Goal: Transaction & Acquisition: Purchase product/service

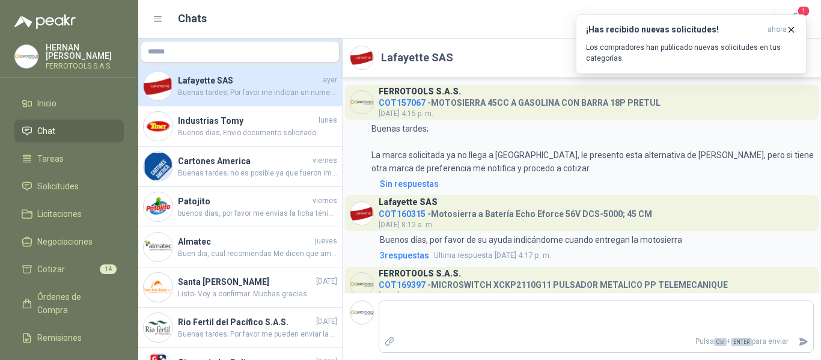
scroll to position [100, 0]
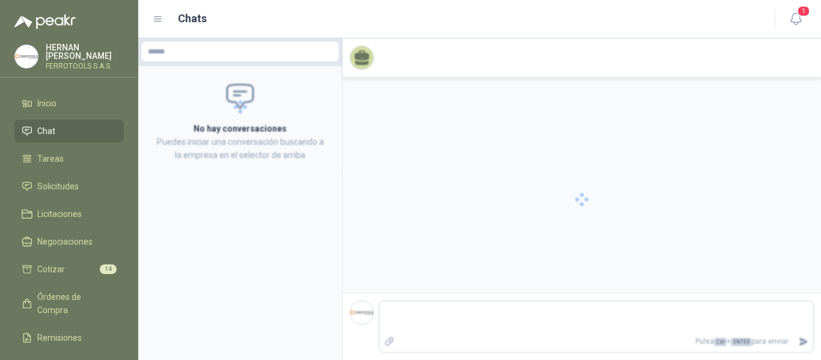
scroll to position [100, 0]
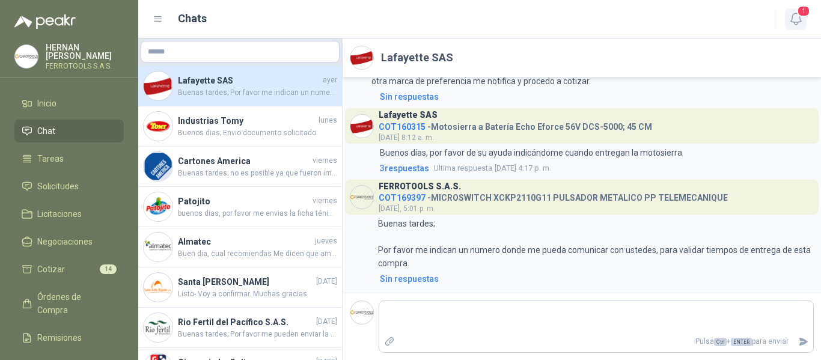
click at [796, 17] on icon "button" at bounding box center [795, 18] width 15 height 15
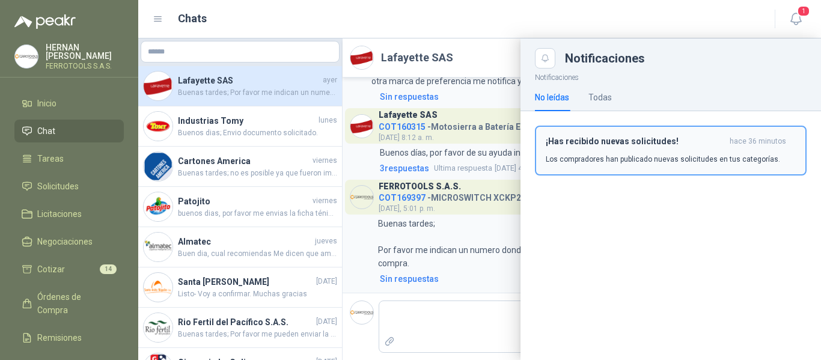
click at [644, 164] on p "Los compradores han publicado nuevas solicitudes en tus categorías." at bounding box center [663, 159] width 234 height 11
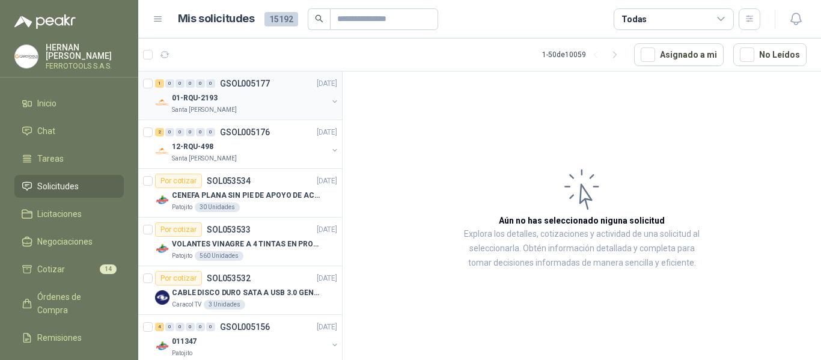
click at [270, 99] on div "01-RQU-2193" at bounding box center [250, 98] width 156 height 14
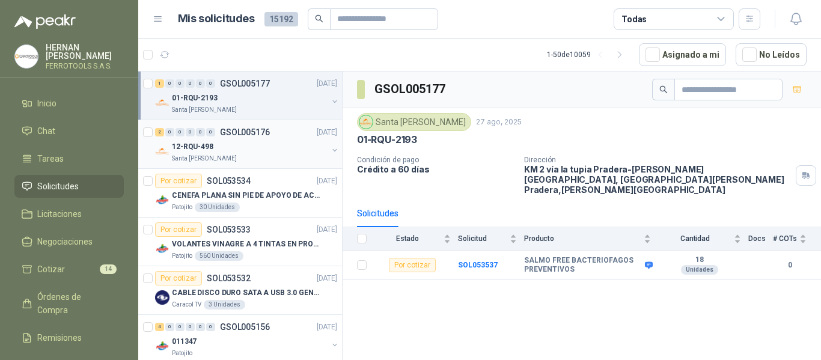
click at [269, 152] on div "12-RQU-498" at bounding box center [250, 146] width 156 height 14
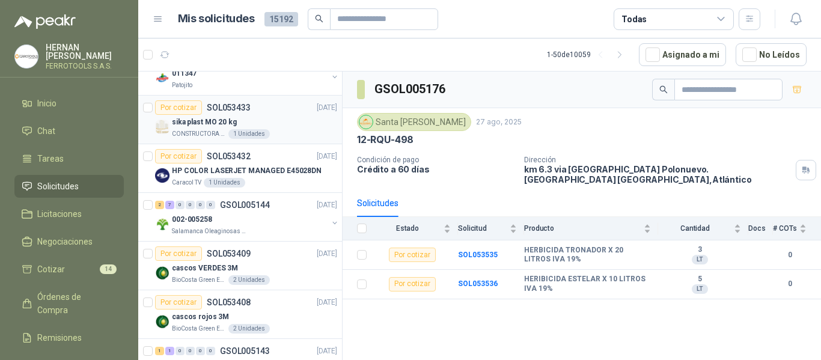
scroll to position [300, 0]
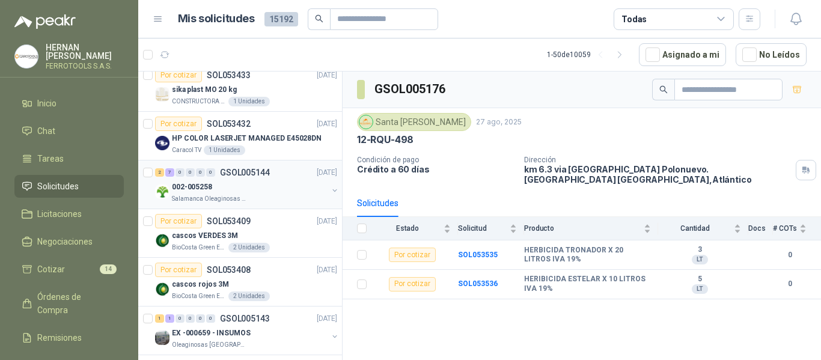
click at [285, 194] on div "Salamanca Oleaginosas SAS" at bounding box center [250, 199] width 156 height 10
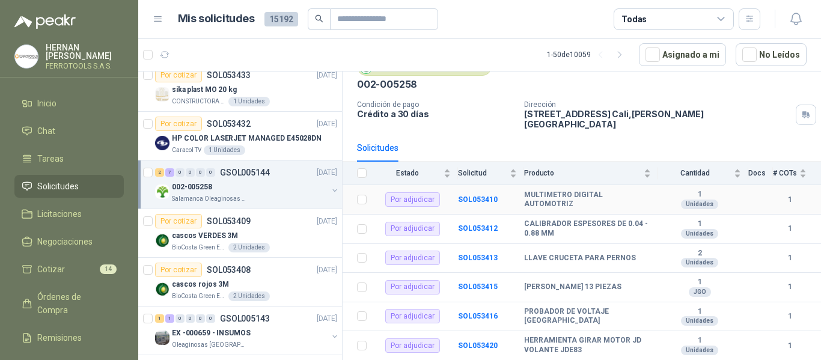
scroll to position [131, 0]
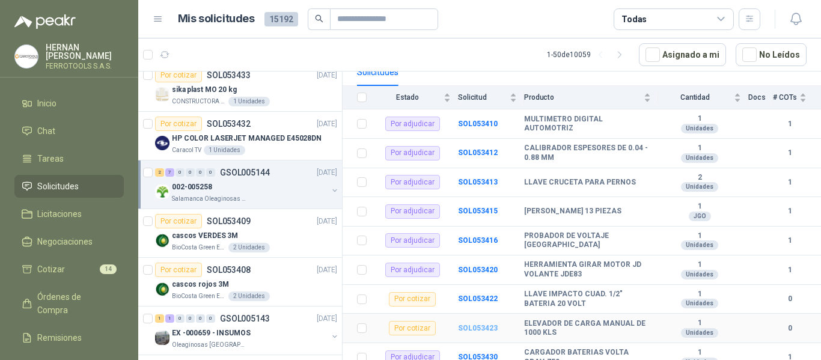
click at [476, 324] on b "SOL053423" at bounding box center [478, 328] width 40 height 8
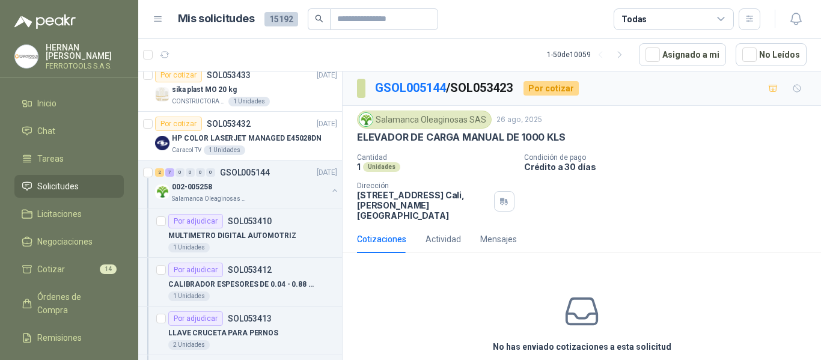
scroll to position [42, 0]
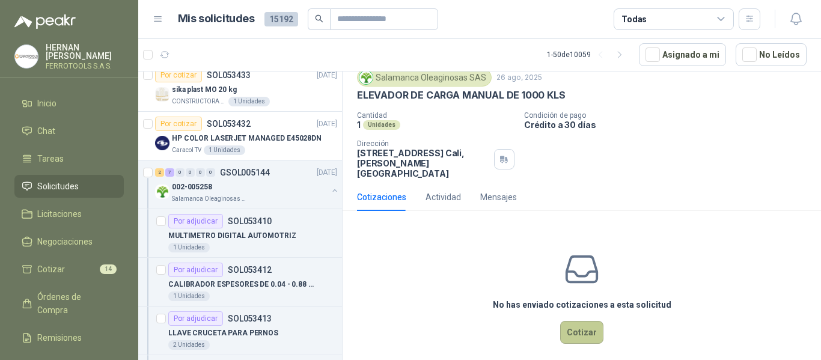
click at [579, 330] on button "Cotizar" at bounding box center [581, 332] width 43 height 23
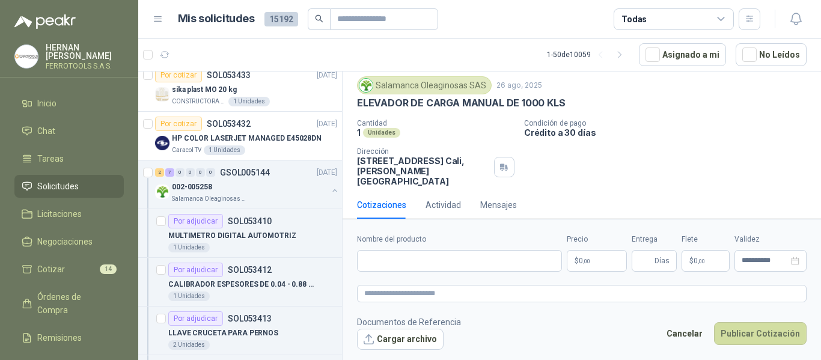
scroll to position [34, 0]
click at [449, 262] on input "Nombre del producto" at bounding box center [459, 261] width 205 height 22
paste input "**********"
type input "**********"
click at [453, 291] on textarea at bounding box center [581, 293] width 449 height 17
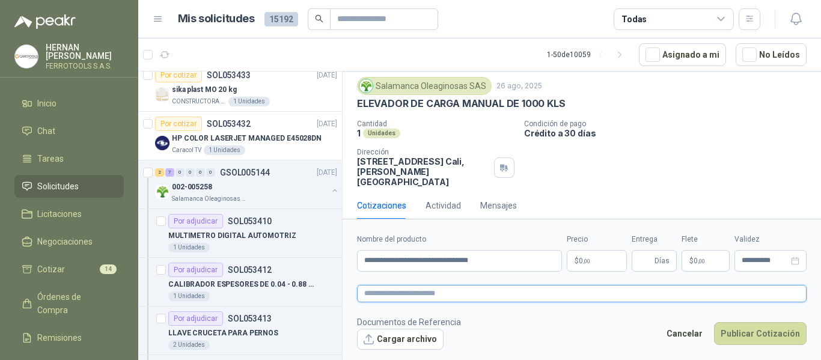
paste textarea "**********"
type textarea "**********"
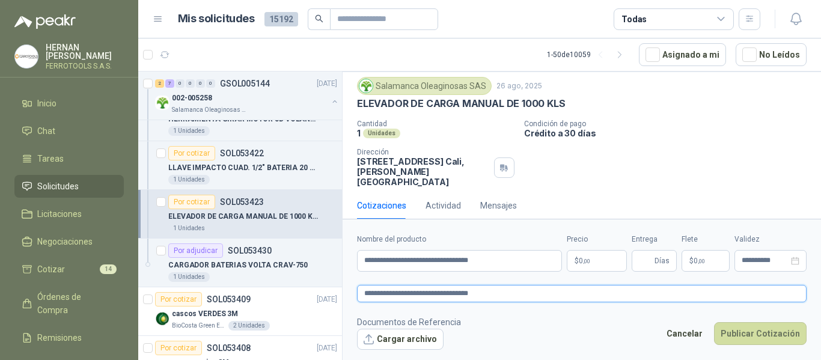
scroll to position [661, 0]
click at [285, 166] on p "LLAVE IMPACTO CUAD. 1/2" BATERIA 20 VOLT" at bounding box center [243, 167] width 150 height 11
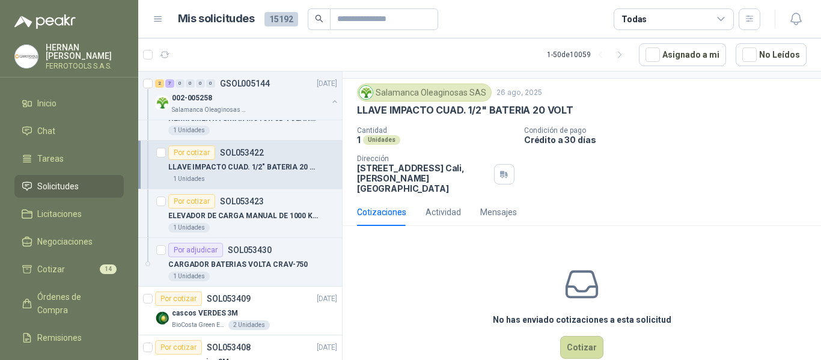
scroll to position [42, 0]
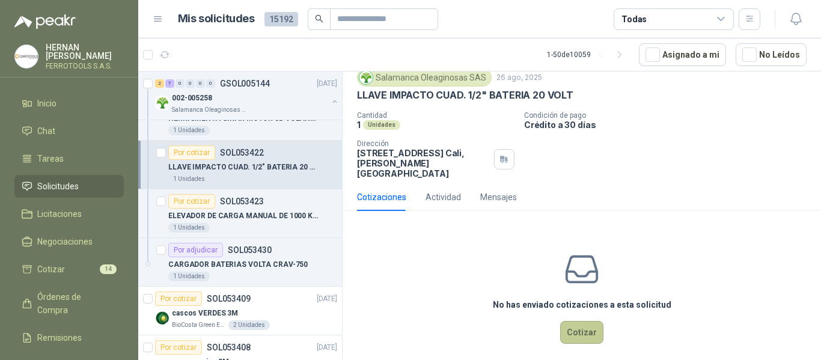
click at [577, 321] on button "Cotizar" at bounding box center [581, 332] width 43 height 23
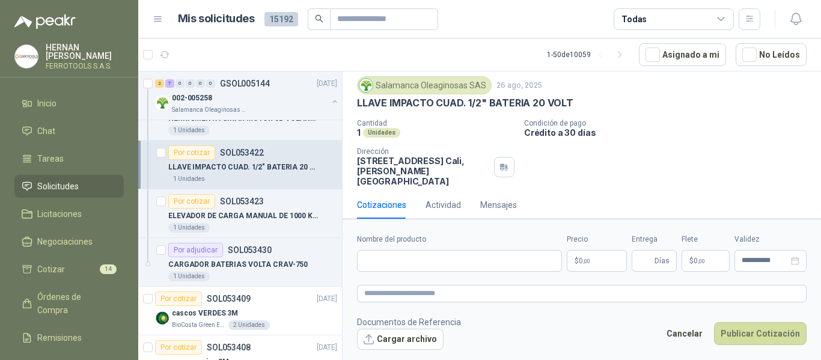
scroll to position [34, 0]
drag, startPoint x: 583, startPoint y: 99, endPoint x: 357, endPoint y: 105, distance: 226.6
click at [357, 105] on div "LLAVE IMPACTO CUAD. 1/2" BATERIA 20 VOLT" at bounding box center [581, 103] width 449 height 13
copy p "LLAVE IMPACTO CUAD. 1/2" BATERIA 20 VOLT"
click at [439, 264] on input "Nombre del producto" at bounding box center [459, 261] width 205 height 22
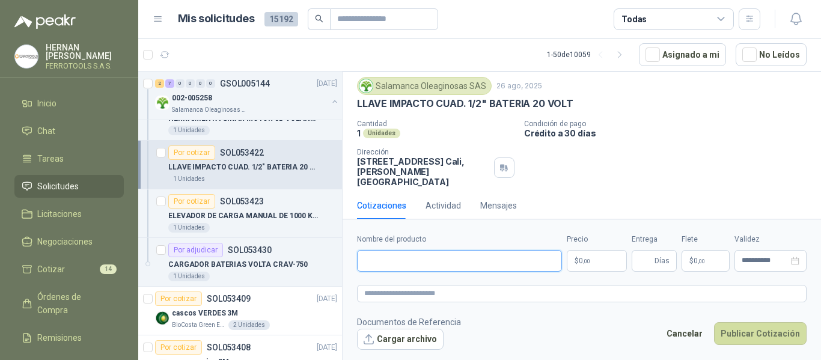
paste input "**********"
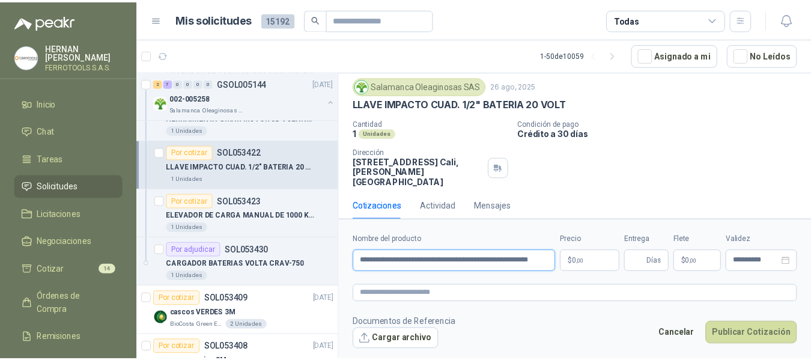
scroll to position [0, 24]
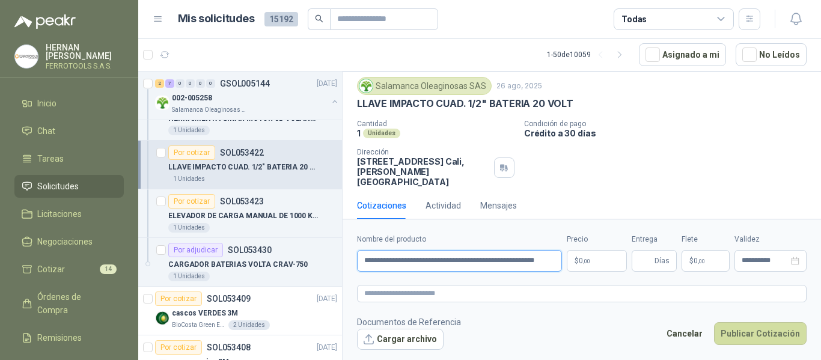
type input "**********"
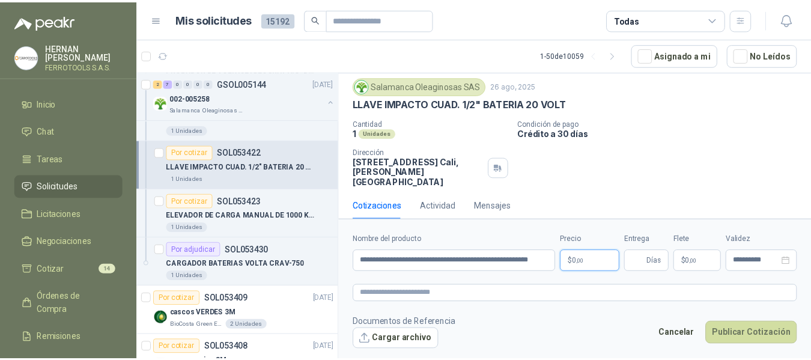
scroll to position [0, 0]
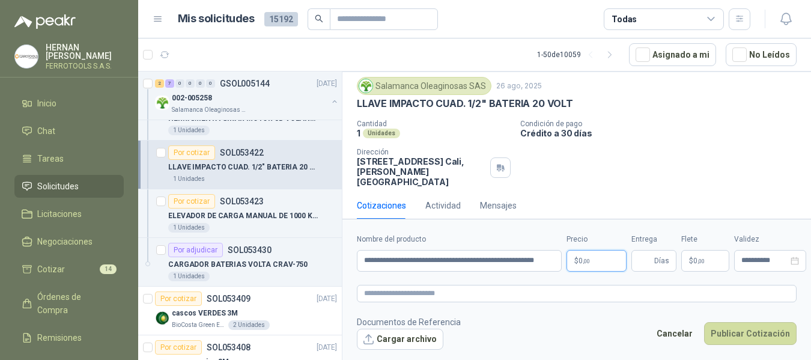
click at [583, 258] on body "HERNAN RUALES FERROTOOLS S.A.S. Inicio Chat Tareas Solicitudes Licitaciones Neg…" at bounding box center [405, 180] width 811 height 360
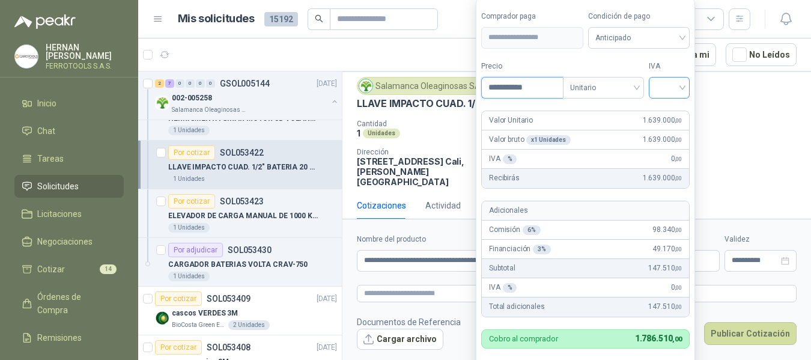
type input "**********"
click at [672, 91] on input "search" at bounding box center [669, 87] width 26 height 18
click at [677, 117] on div "19%" at bounding box center [672, 112] width 22 height 13
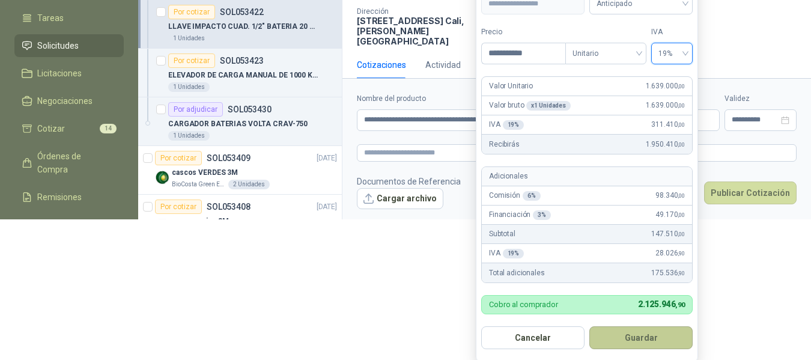
click at [648, 334] on button "Guardar" at bounding box center [640, 337] width 103 height 23
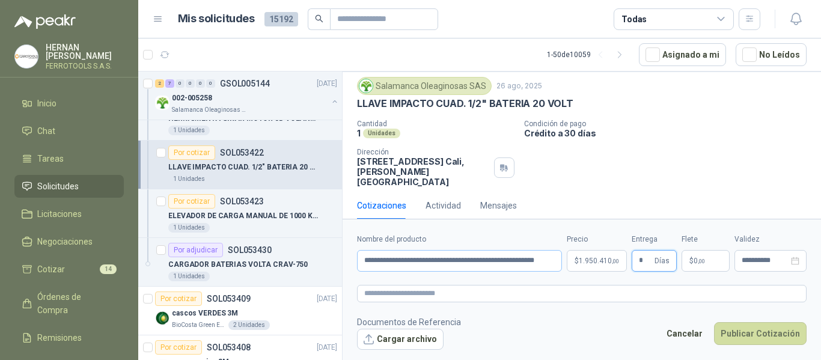
type input "*"
drag, startPoint x: 363, startPoint y: 262, endPoint x: 664, endPoint y: 259, distance: 301.1
click at [664, 259] on div "**********" at bounding box center [581, 253] width 449 height 38
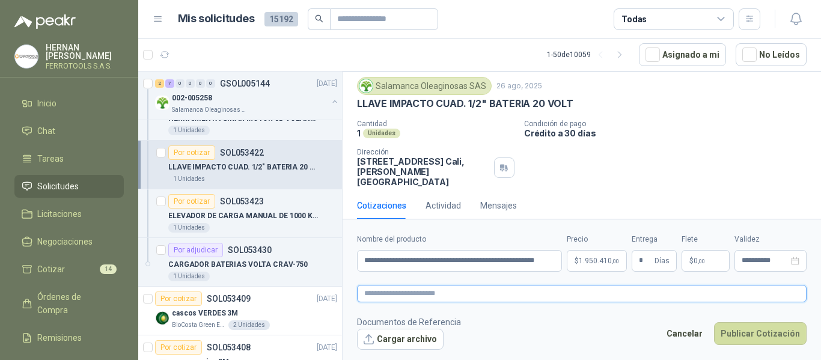
click at [513, 297] on textarea at bounding box center [581, 293] width 449 height 17
paste textarea "**********"
type textarea "**********"
click at [755, 335] on button "Publicar Cotización" at bounding box center [760, 333] width 93 height 23
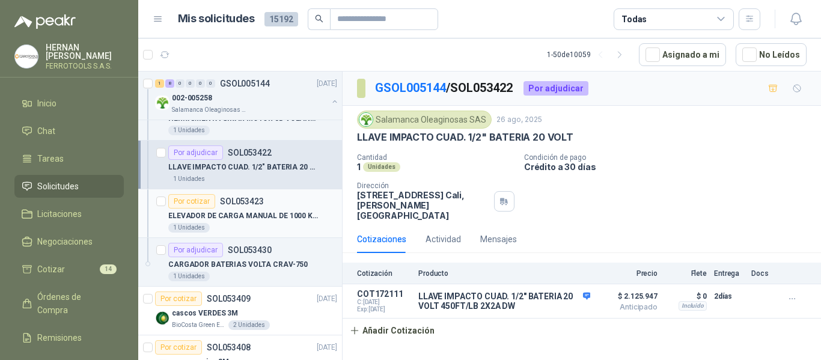
click at [270, 210] on p "ELEVADOR DE CARGA MANUAL DE 1000 KLS" at bounding box center [243, 215] width 150 height 11
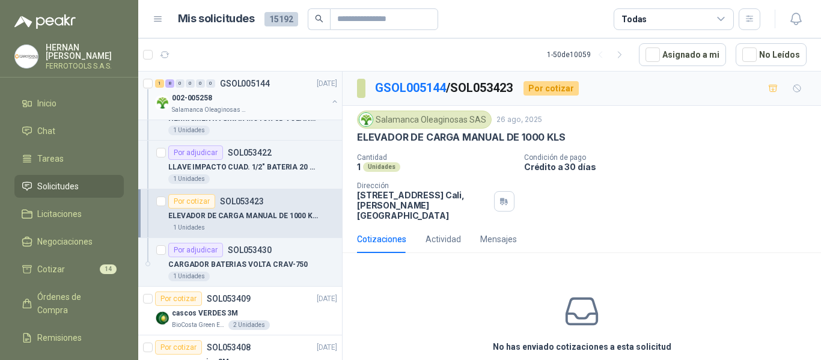
click at [330, 105] on div at bounding box center [335, 103] width 10 height 12
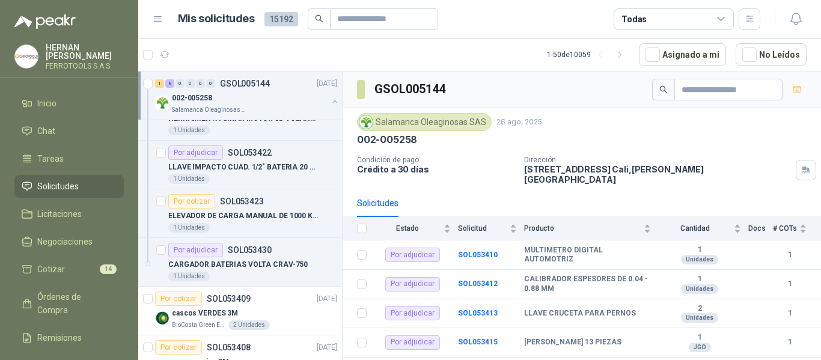
click at [330, 103] on button "button" at bounding box center [335, 102] width 10 height 10
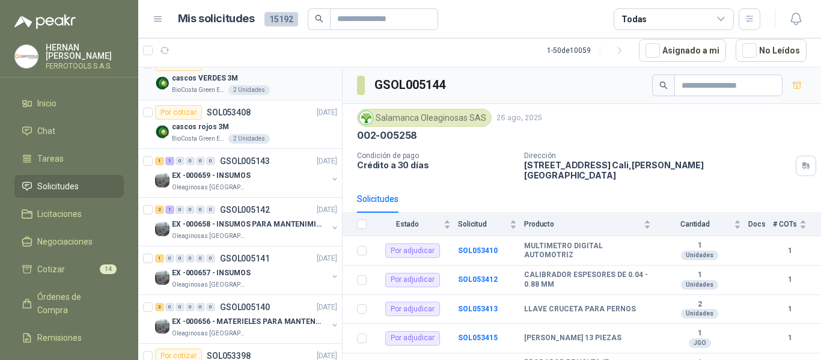
scroll to position [481, 0]
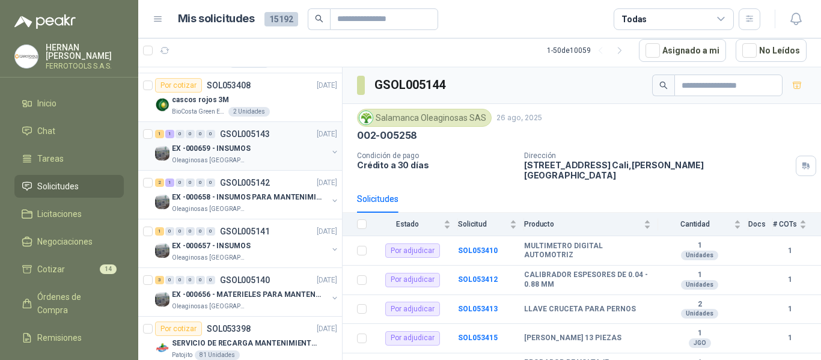
click at [270, 156] on div "Oleaginosas [GEOGRAPHIC_DATA][PERSON_NAME]" at bounding box center [250, 161] width 156 height 10
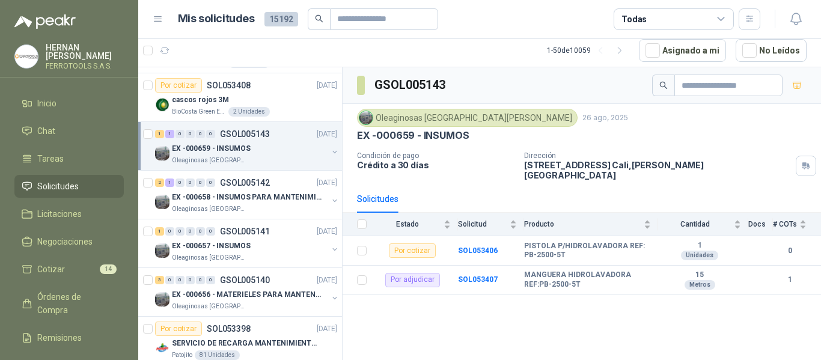
scroll to position [541, 0]
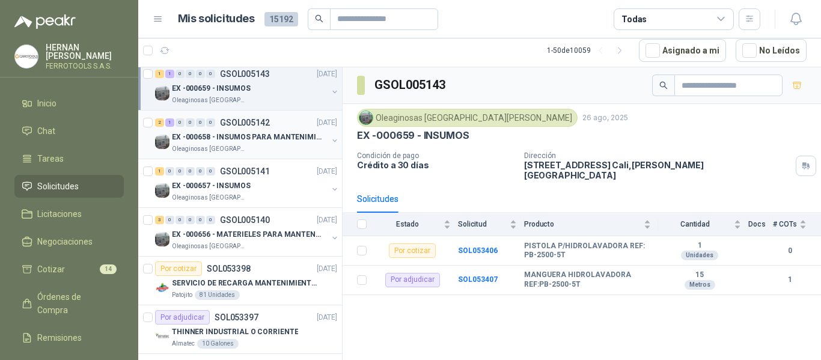
click at [263, 136] on p "EX -000658 - INSUMOS PARA MANTENIMIENTO MECANICO" at bounding box center [247, 137] width 150 height 11
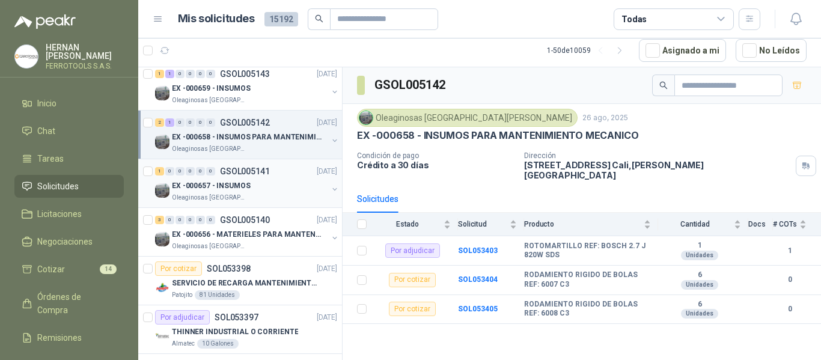
click at [280, 183] on div "EX -000657 - INSUMOS" at bounding box center [250, 185] width 156 height 14
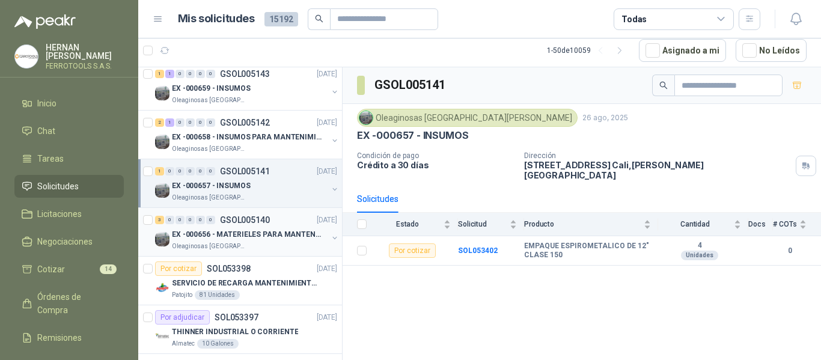
click at [287, 231] on p "EX -000656 - MATERIELES PARA MANTENIMIENTO MECANIC" at bounding box center [247, 234] width 150 height 11
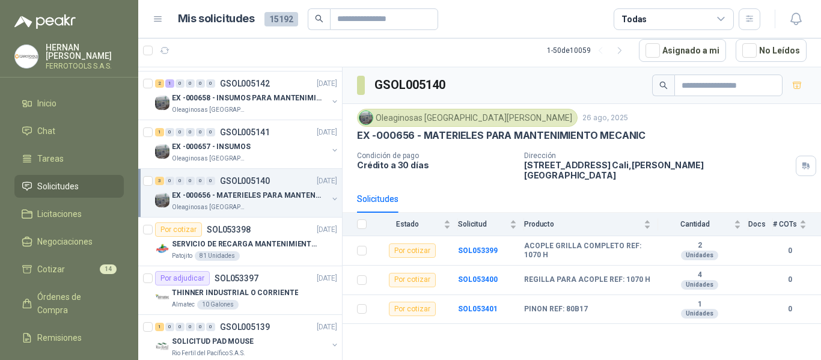
scroll to position [601, 0]
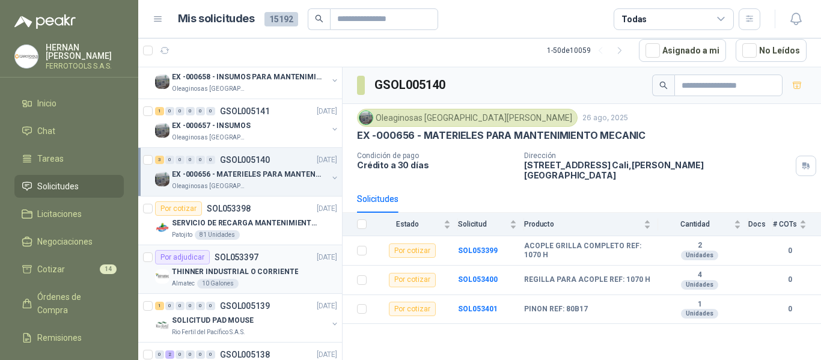
click at [292, 266] on div "THINNER INDUSTRIAL O CORRIENTE" at bounding box center [254, 271] width 165 height 14
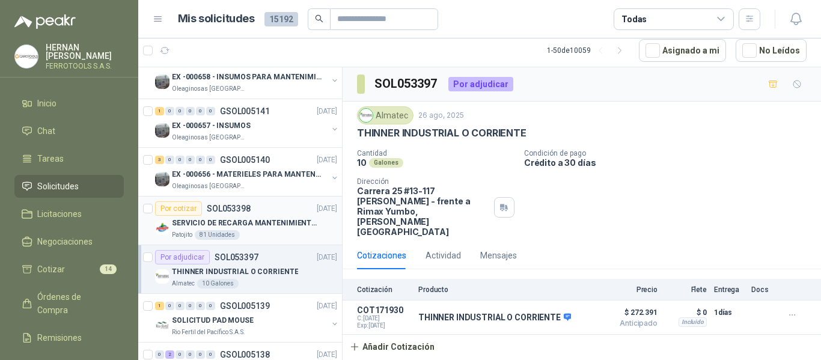
click at [290, 223] on p "SERVICIO DE RECARGA MANTENIMIENTO Y PRESTAMOS DE EXTINTORES" at bounding box center [247, 223] width 150 height 11
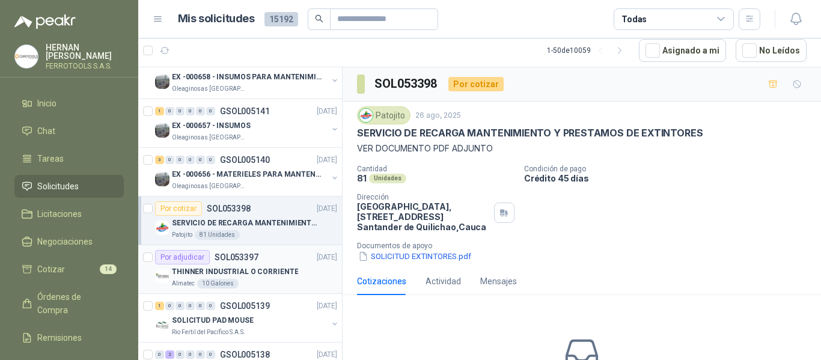
click at [284, 264] on div "Por adjudicar SOL053397 26/08/25" at bounding box center [246, 257] width 182 height 14
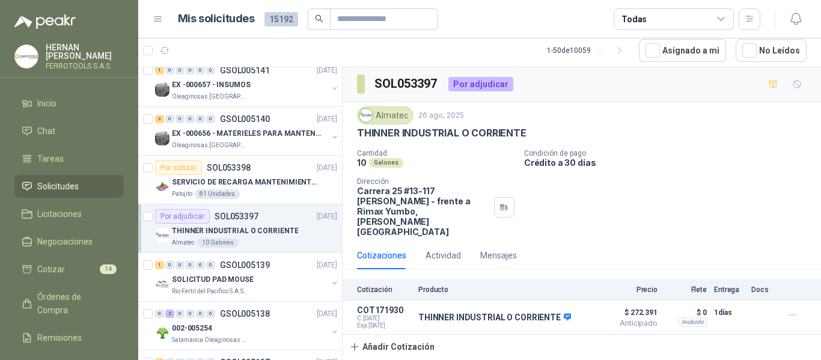
scroll to position [661, 0]
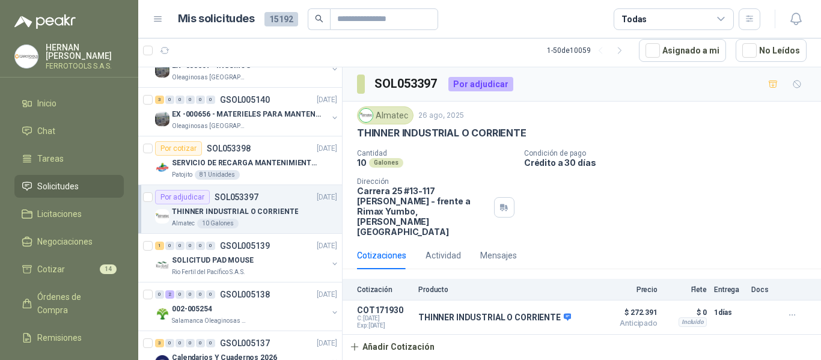
click at [284, 264] on div "SOLICITUD PAD MOUSE" at bounding box center [250, 260] width 156 height 14
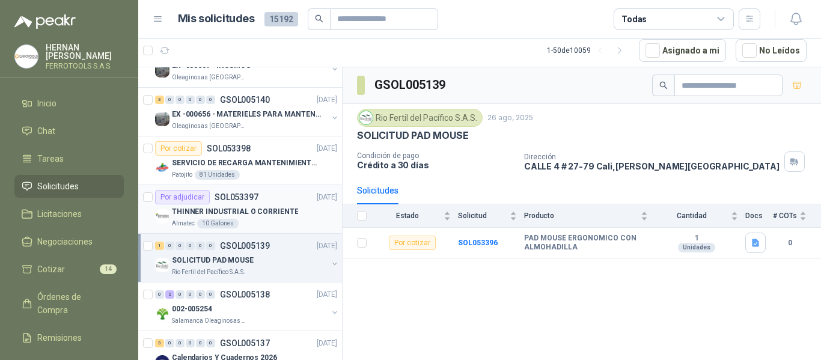
scroll to position [721, 0]
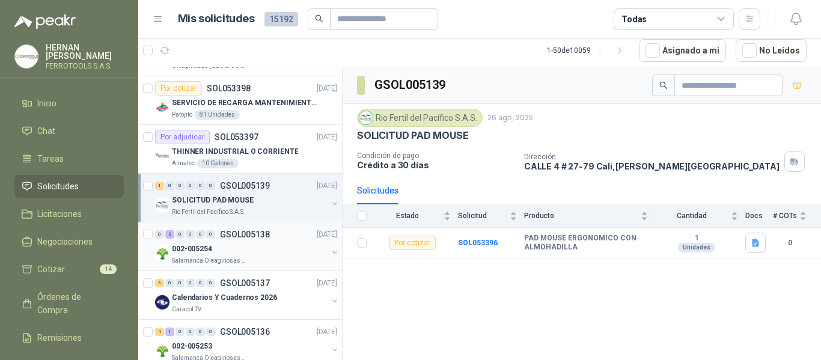
click at [283, 260] on div "Salamanca Oleaginosas SAS" at bounding box center [250, 261] width 156 height 10
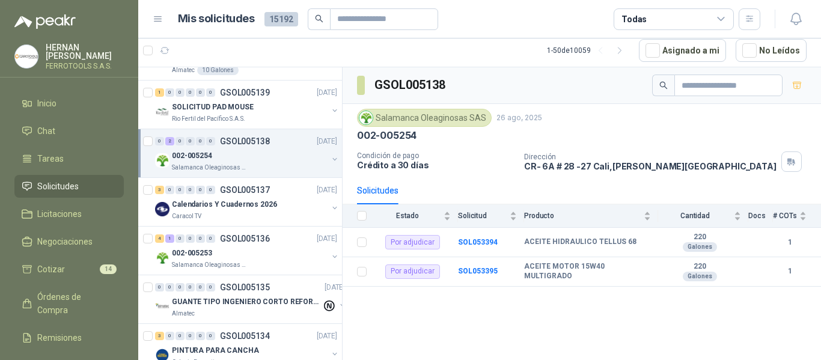
scroll to position [841, 0]
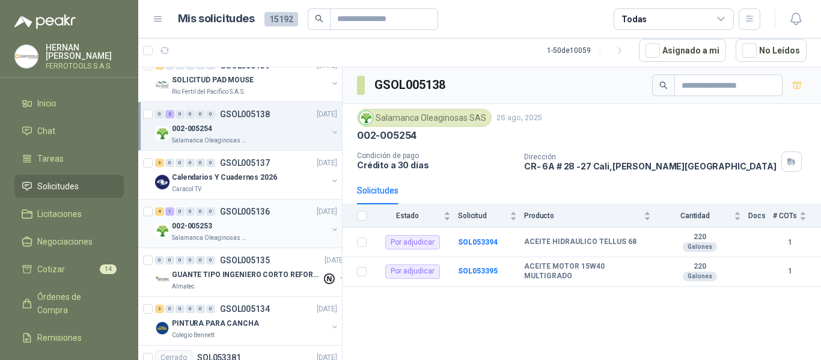
click at [301, 234] on div "Salamanca Oleaginosas SAS" at bounding box center [250, 238] width 156 height 10
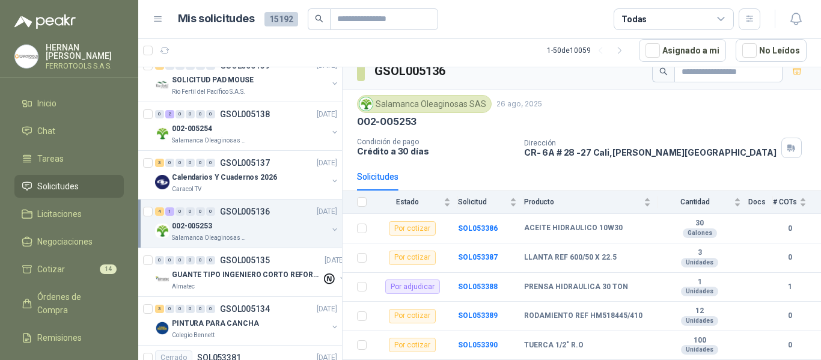
scroll to position [901, 0]
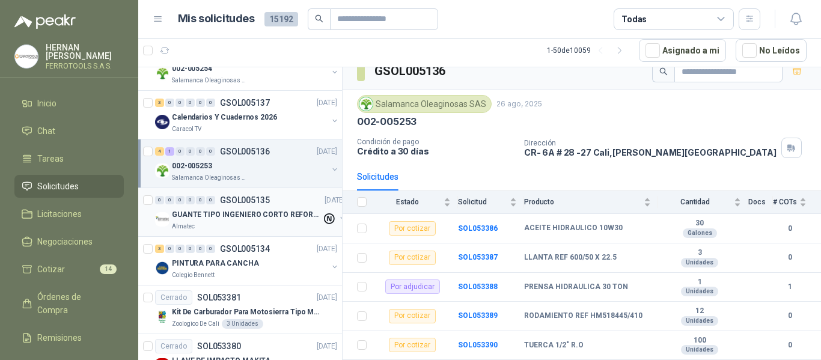
click at [290, 224] on div "Almatec" at bounding box center [247, 227] width 150 height 10
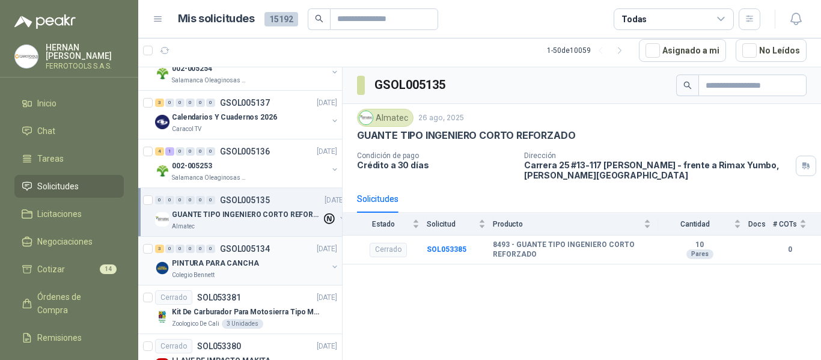
click at [307, 255] on div "3 0 0 0 0 0 GSOL005134 26/08/25" at bounding box center [247, 249] width 184 height 14
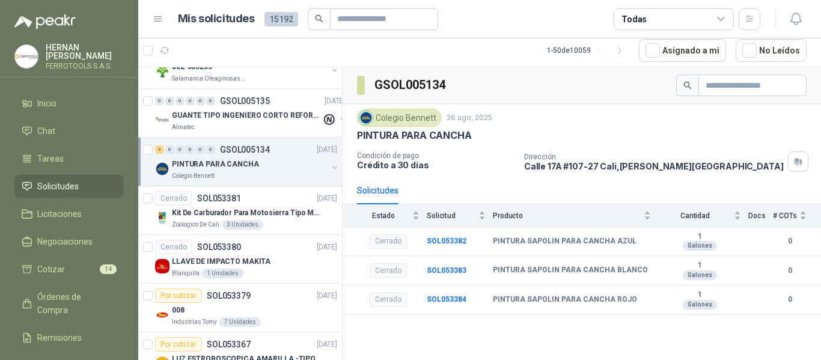
scroll to position [1022, 0]
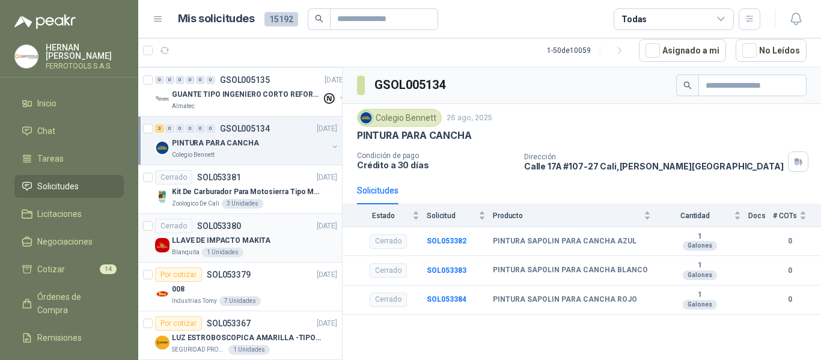
click at [300, 242] on div "LLAVE DE IMPACTO MAKITA" at bounding box center [254, 240] width 165 height 14
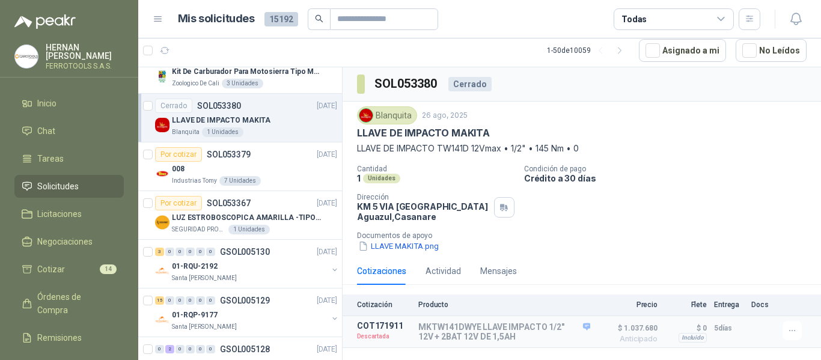
scroll to position [1202, 0]
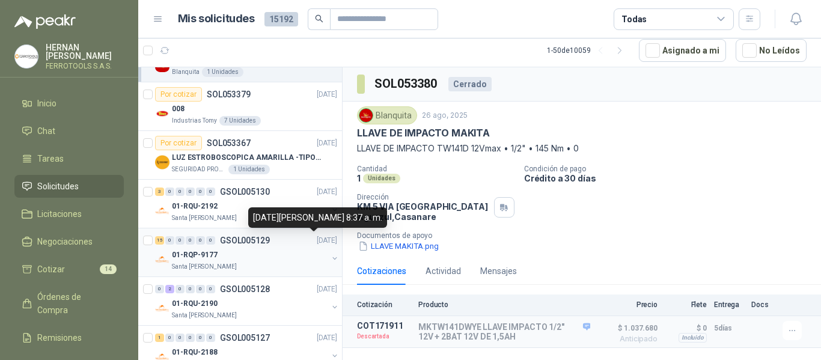
click at [296, 224] on div "26 de agosto de 2025, 8:37 a. m." at bounding box center [317, 217] width 139 height 20
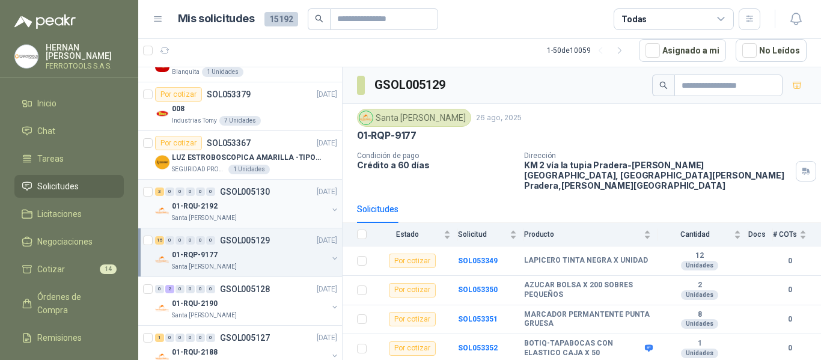
click at [242, 201] on div "01-RQU-2192" at bounding box center [250, 206] width 156 height 14
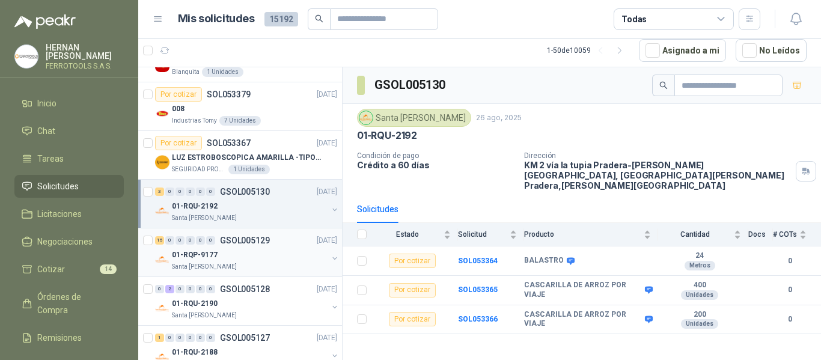
click at [273, 240] on div "15 0 0 0 0 0 GSOL005129 26/08/25" at bounding box center [247, 240] width 184 height 14
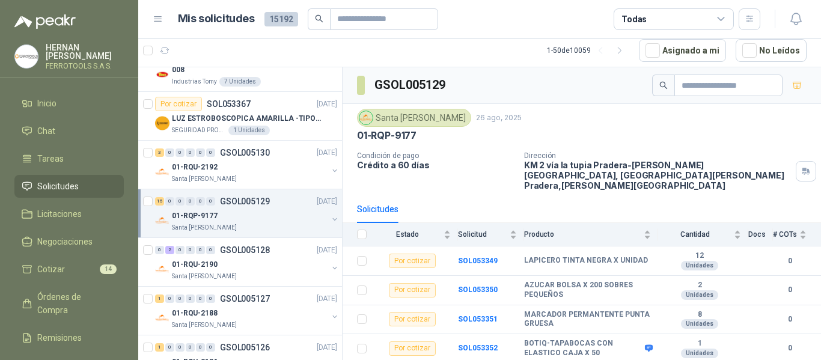
scroll to position [1262, 0]
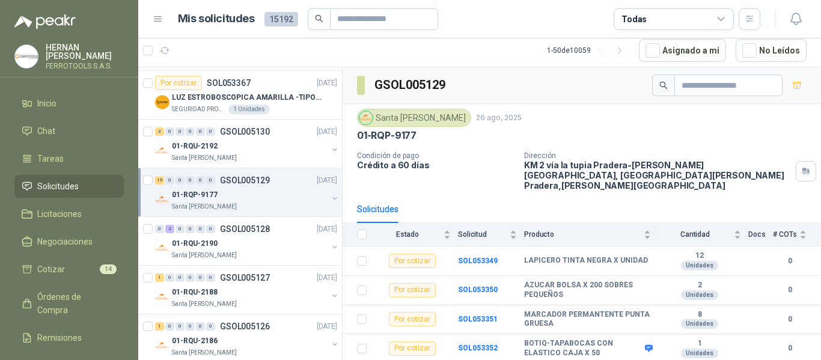
click at [273, 240] on div "01-RQU-2190" at bounding box center [250, 243] width 156 height 14
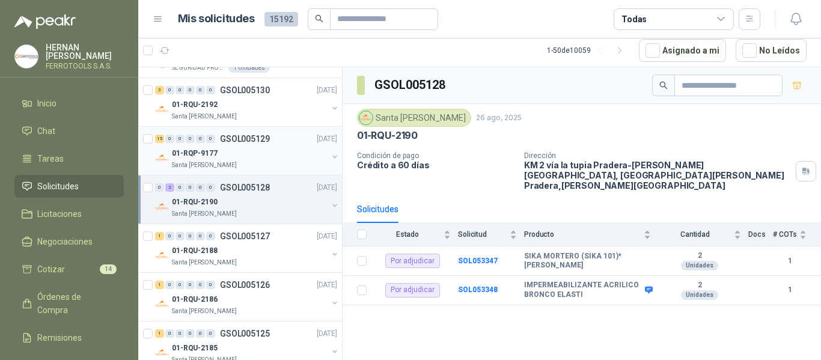
scroll to position [1322, 0]
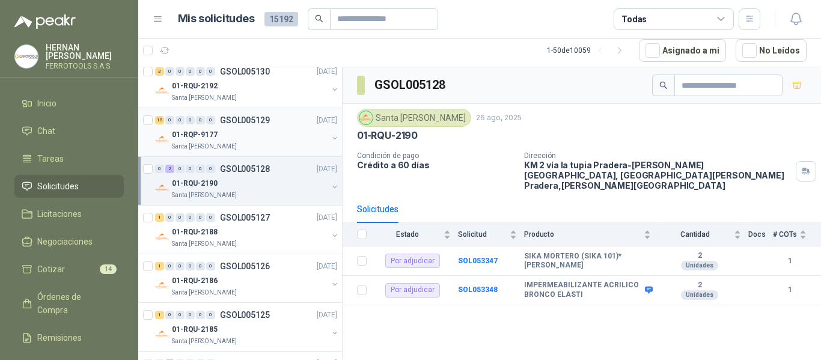
click at [273, 240] on div "Santa [PERSON_NAME]" at bounding box center [250, 244] width 156 height 10
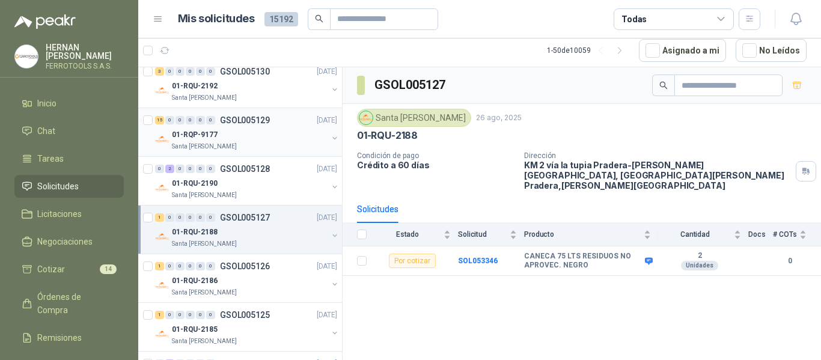
scroll to position [1382, 0]
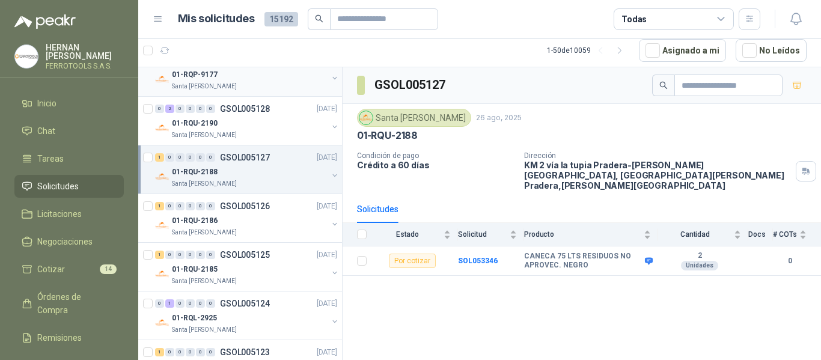
click at [273, 240] on div "1 0 0 0 0 0 GSOL005126 26/08/25 01-RQU-2186 Santa Anita Napoles" at bounding box center [240, 218] width 204 height 49
click at [296, 230] on div "Santa [PERSON_NAME]" at bounding box center [250, 233] width 156 height 10
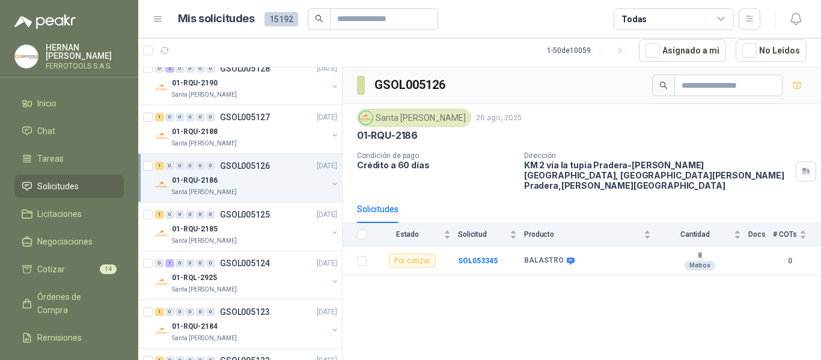
scroll to position [1442, 0]
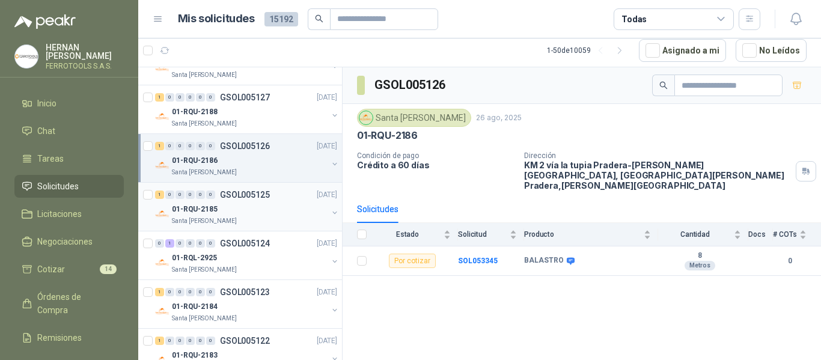
click at [278, 204] on div "01-RQU-2185" at bounding box center [250, 209] width 156 height 14
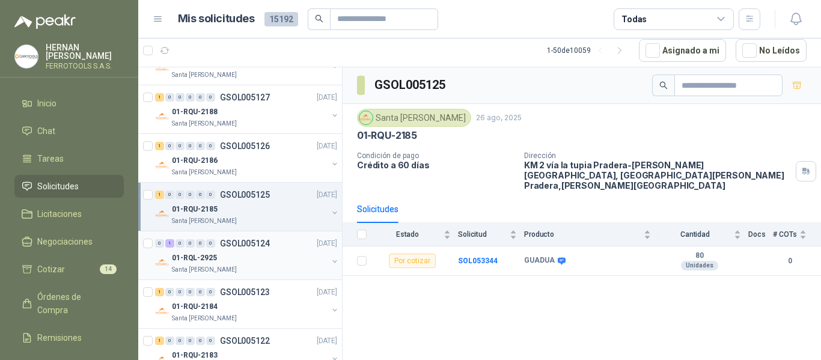
click at [280, 261] on div "01-RQL-2925" at bounding box center [250, 258] width 156 height 14
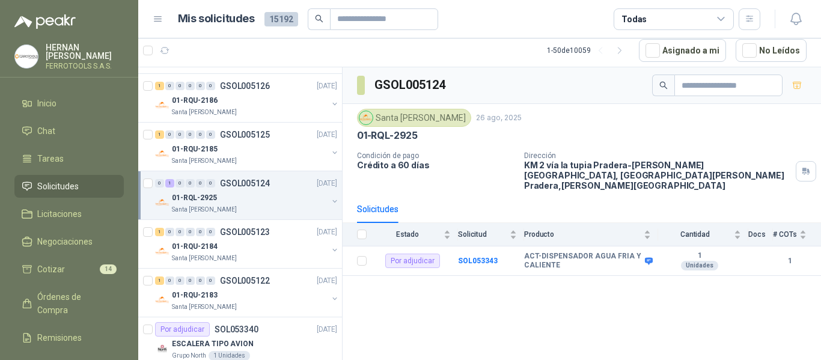
scroll to position [1562, 0]
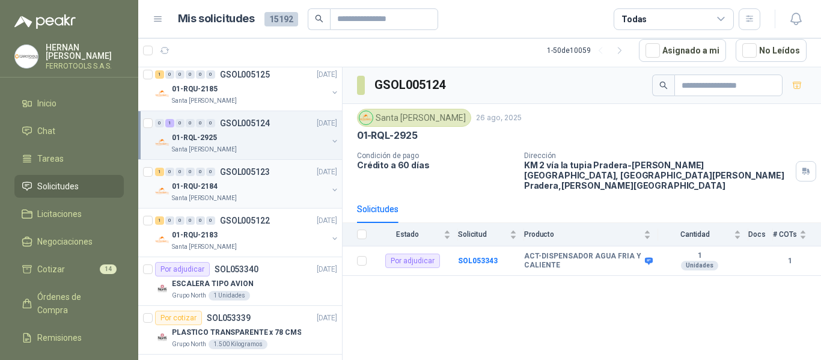
click at [290, 196] on div "Santa [PERSON_NAME]" at bounding box center [250, 198] width 156 height 10
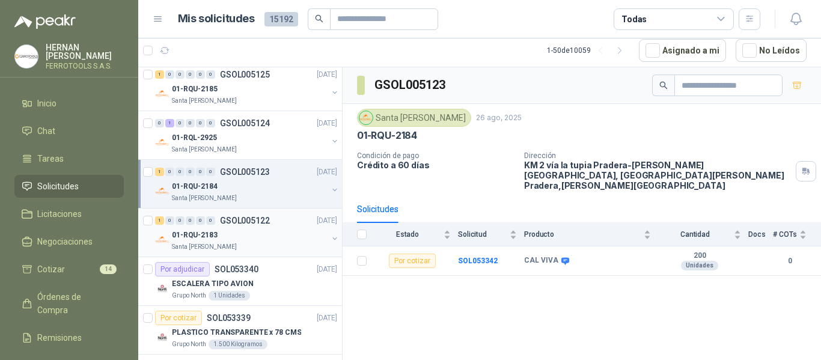
click at [270, 245] on div "Santa [PERSON_NAME]" at bounding box center [250, 247] width 156 height 10
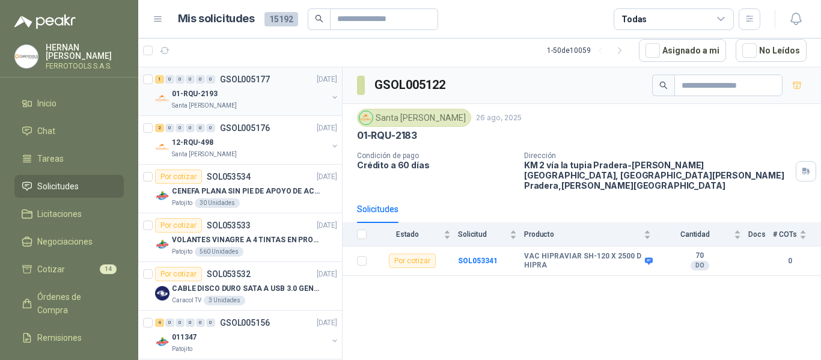
click at [236, 99] on div "01-RQU-2193" at bounding box center [250, 94] width 156 height 14
click at [271, 143] on div "12-RQU-498" at bounding box center [250, 142] width 156 height 14
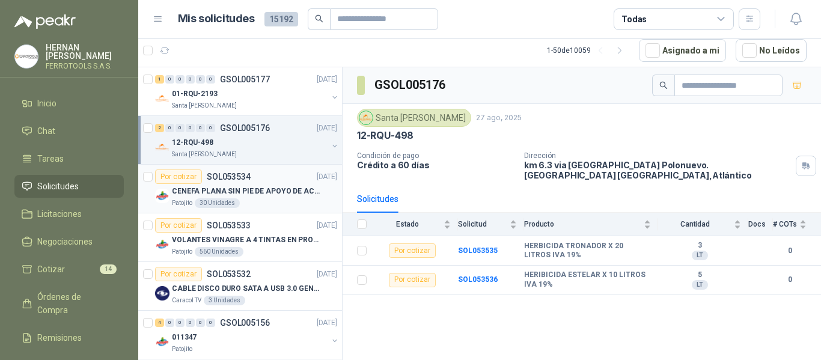
click at [281, 190] on p "CENEFA PLANA SIN PIE DE APOYO DE ACUERDO A LA IMAGEN ADJUNTA" at bounding box center [247, 191] width 150 height 11
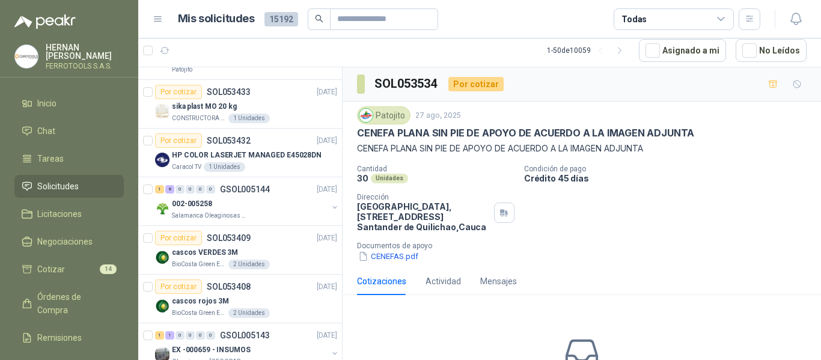
scroll to position [300, 0]
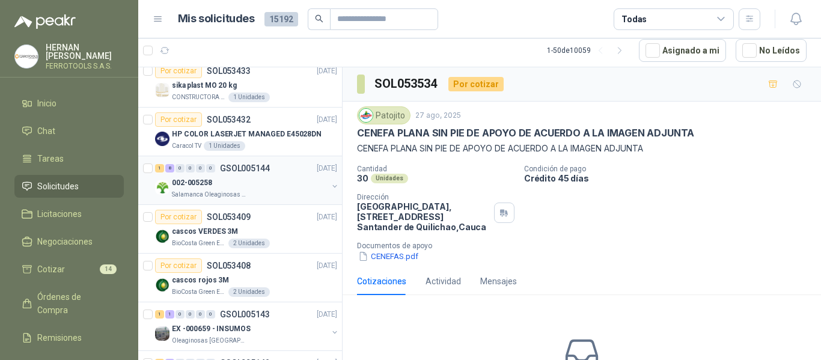
click at [271, 192] on div "Salamanca Oleaginosas SAS" at bounding box center [250, 195] width 156 height 10
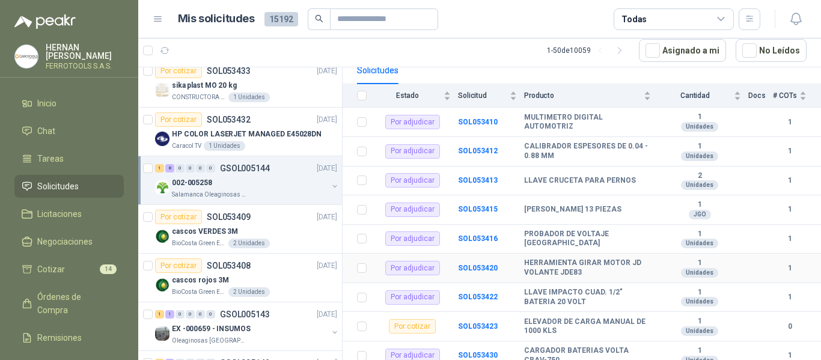
scroll to position [131, 0]
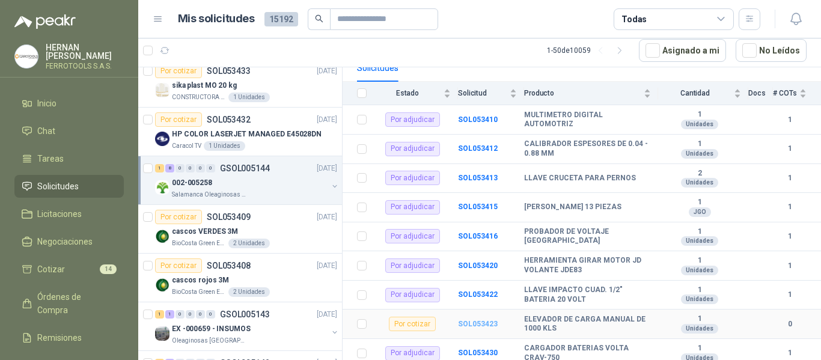
click at [483, 320] on b "SOL053423" at bounding box center [478, 324] width 40 height 8
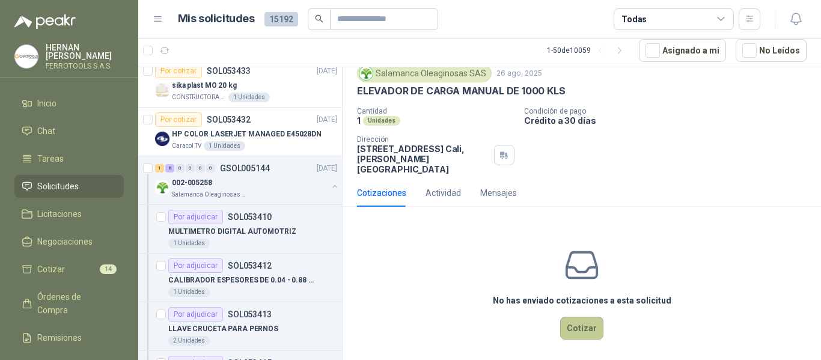
click at [565, 319] on button "Cotizar" at bounding box center [581, 328] width 43 height 23
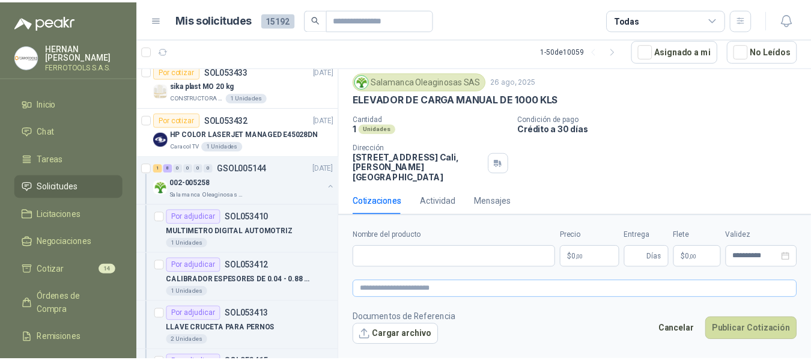
scroll to position [34, 0]
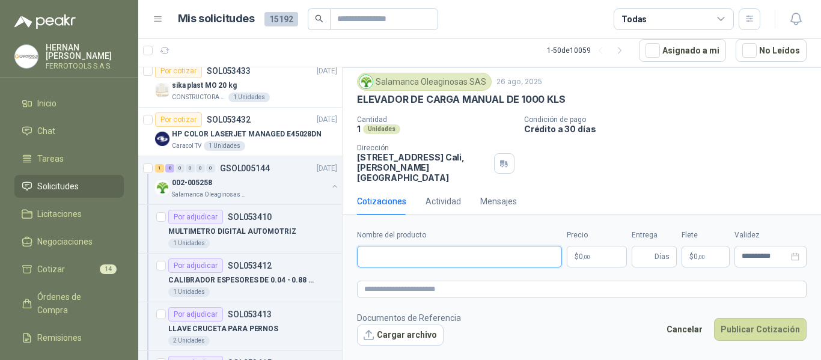
click at [458, 254] on input "Nombre del producto" at bounding box center [459, 257] width 205 height 22
paste input "**********"
type input "**********"
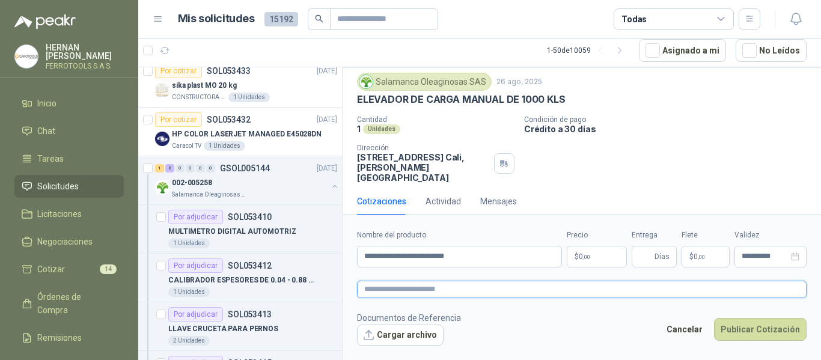
click at [475, 288] on textarea at bounding box center [581, 289] width 449 height 17
paste textarea "**********"
type textarea "**********"
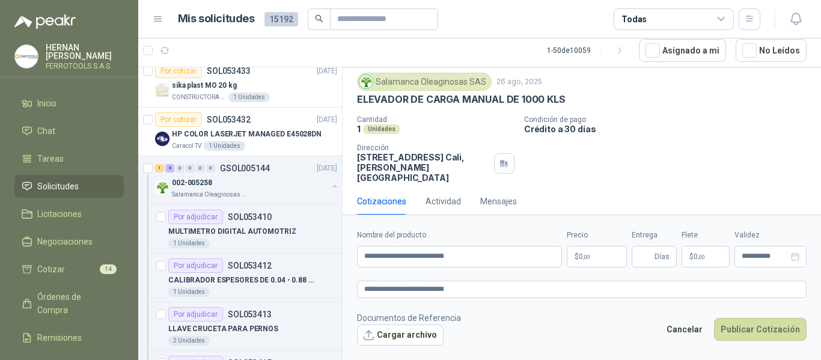
click at [589, 252] on body "HERNAN RUALES FERROTOOLS S.A.S. Inicio Chat Tareas Solicitudes Licitaciones Neg…" at bounding box center [410, 180] width 821 height 360
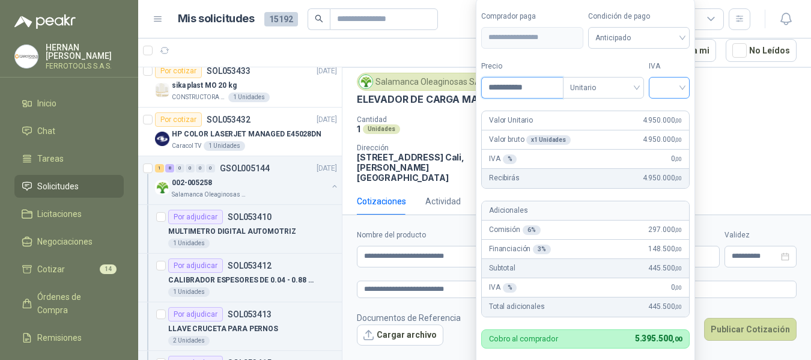
type input "**********"
click at [683, 90] on input "search" at bounding box center [669, 87] width 26 height 18
click at [673, 110] on div "19%" at bounding box center [672, 112] width 22 height 13
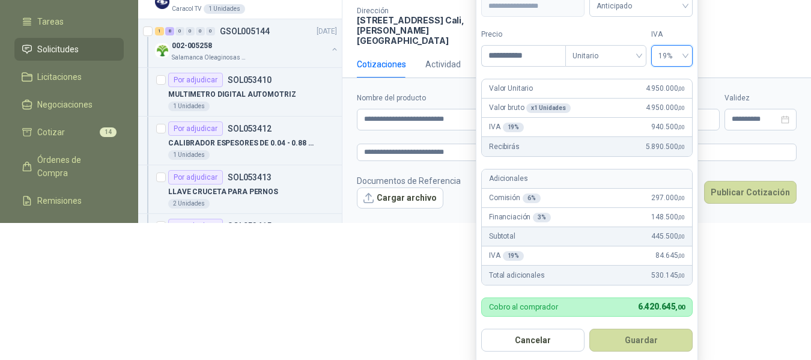
scroll to position [139, 0]
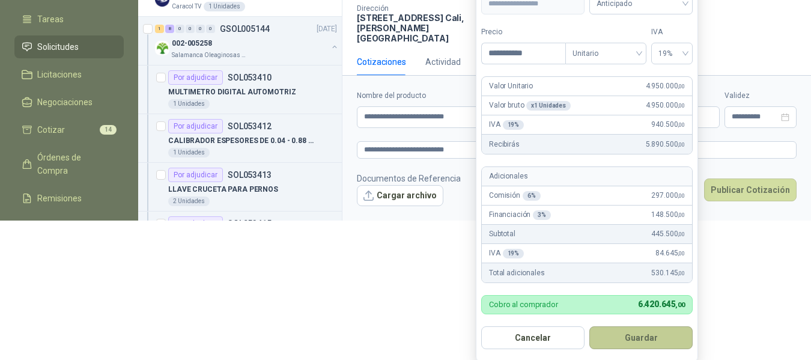
click at [655, 339] on button "Guardar" at bounding box center [640, 337] width 103 height 23
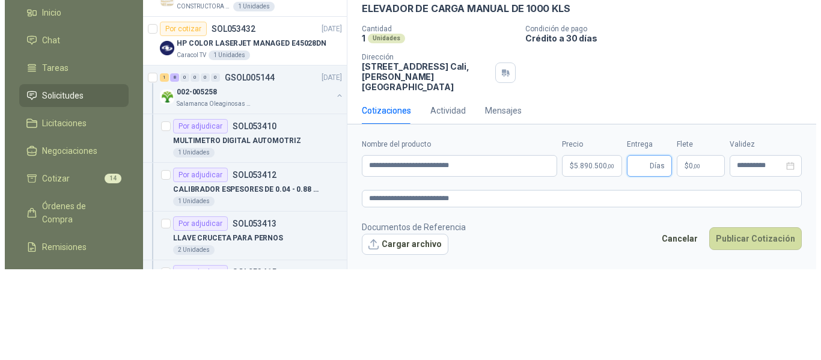
scroll to position [0, 0]
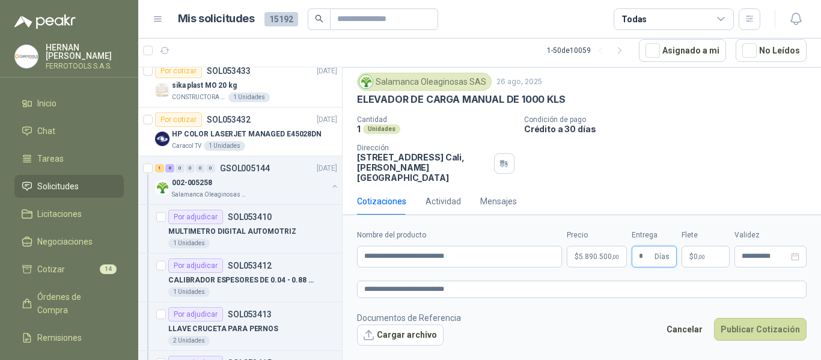
type input "*"
click at [619, 321] on footer "Documentos de Referencia Cargar archivo Cancelar Publicar Cotización" at bounding box center [581, 328] width 449 height 35
click at [412, 339] on button "Cargar archivo" at bounding box center [400, 335] width 87 height 22
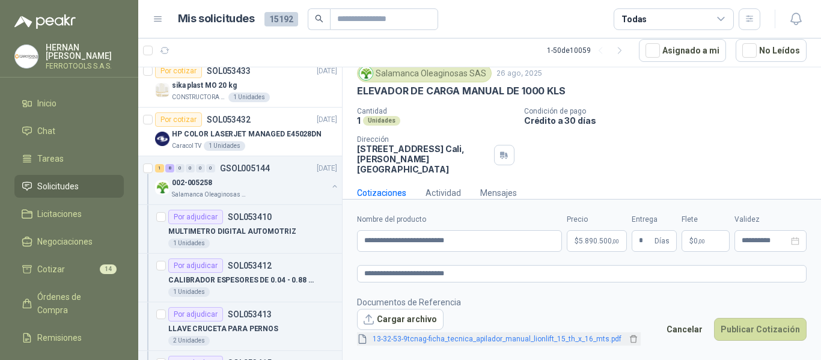
click at [576, 341] on link "13-32-53-9tcnag-ficha_tecnica_apilador_manual_lionlift_15_th_x_16_mts.pdf" at bounding box center [497, 339] width 258 height 11
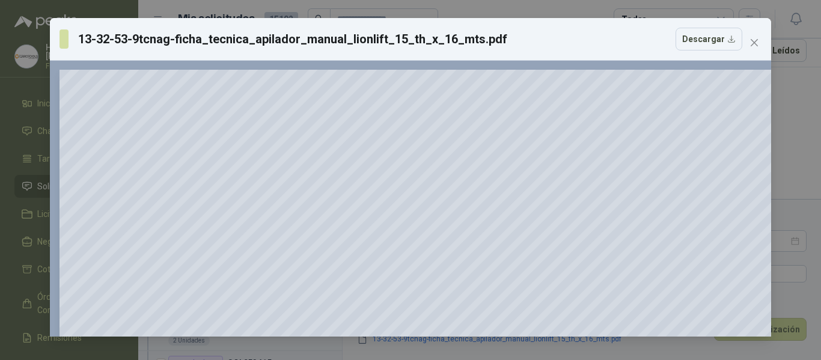
scroll to position [0, 0]
click at [756, 47] on button "Close" at bounding box center [754, 42] width 19 height 19
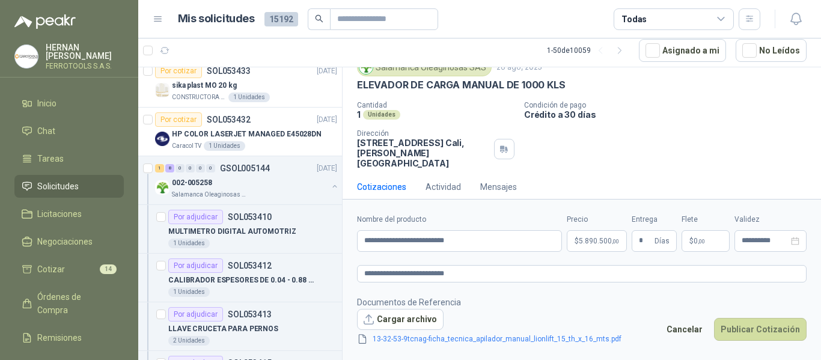
scroll to position [49, 0]
click at [768, 332] on button "Publicar Cotización" at bounding box center [760, 329] width 93 height 23
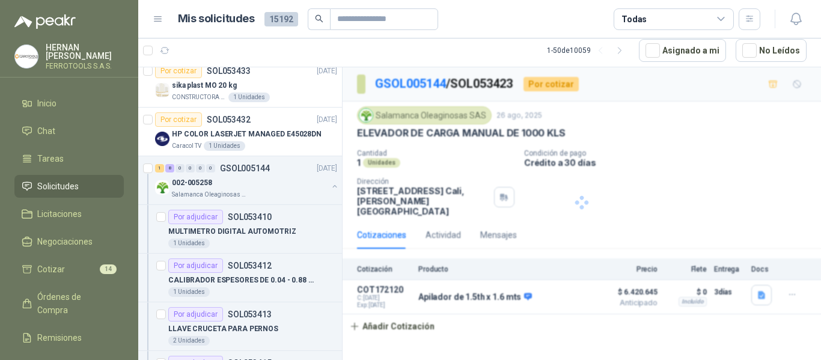
scroll to position [0, 0]
click at [290, 185] on div "002-005258" at bounding box center [250, 182] width 156 height 14
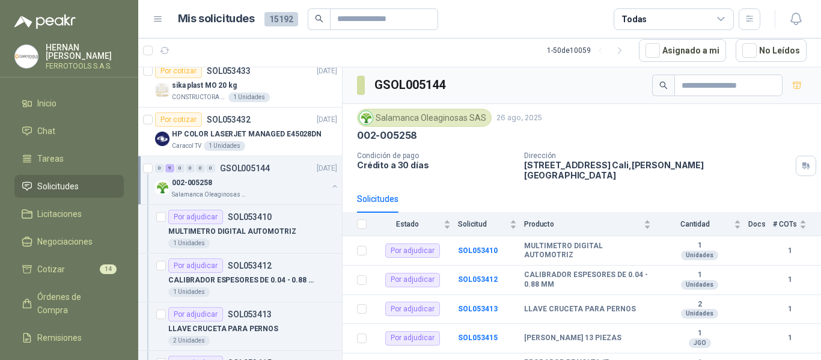
click at [330, 191] on div at bounding box center [335, 187] width 10 height 12
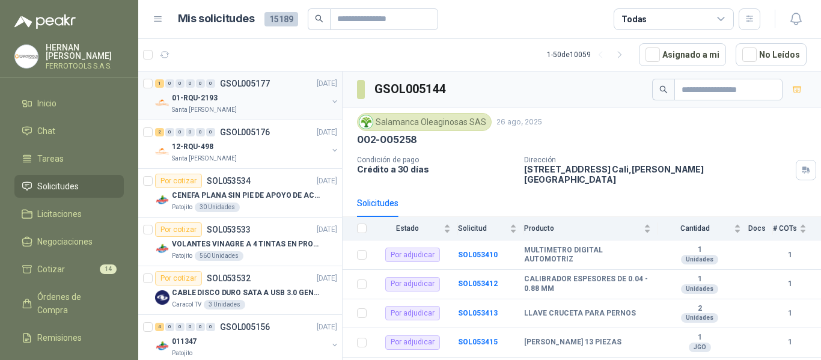
click at [273, 100] on div "01-RQU-2193" at bounding box center [250, 98] width 156 height 14
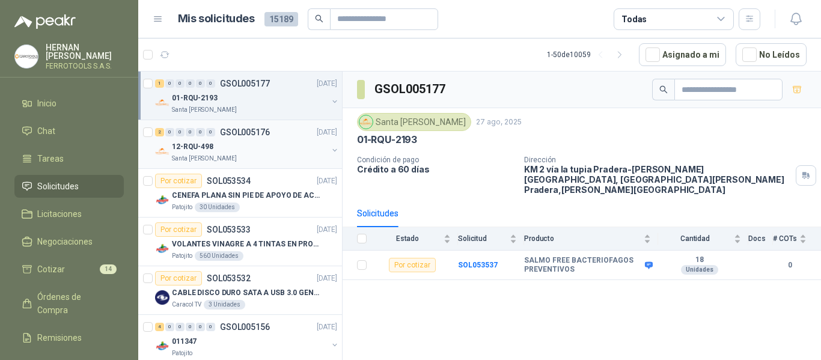
click at [261, 157] on div "Santa [PERSON_NAME]" at bounding box center [250, 159] width 156 height 10
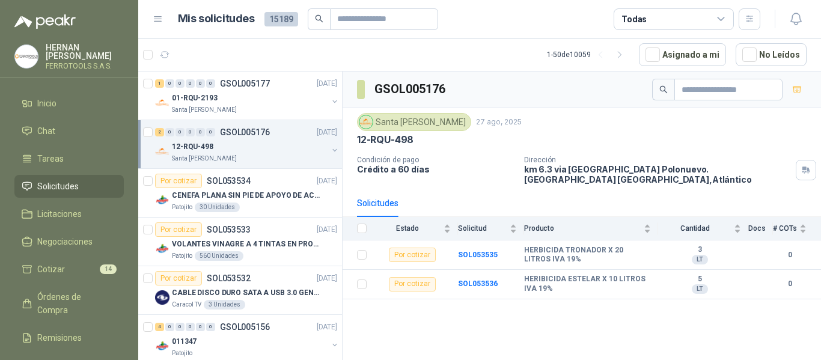
scroll to position [60, 0]
click at [371, 120] on img at bounding box center [365, 121] width 13 height 13
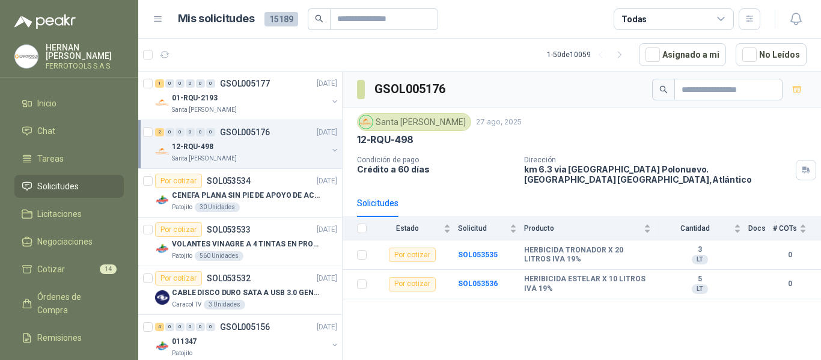
click at [371, 120] on img at bounding box center [365, 121] width 13 height 13
click at [56, 129] on li "Chat" at bounding box center [69, 130] width 95 height 13
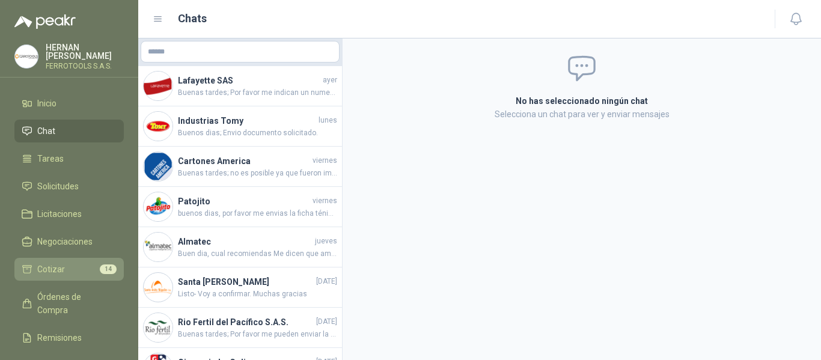
click at [70, 267] on li "Cotizar 14" at bounding box center [69, 269] width 95 height 13
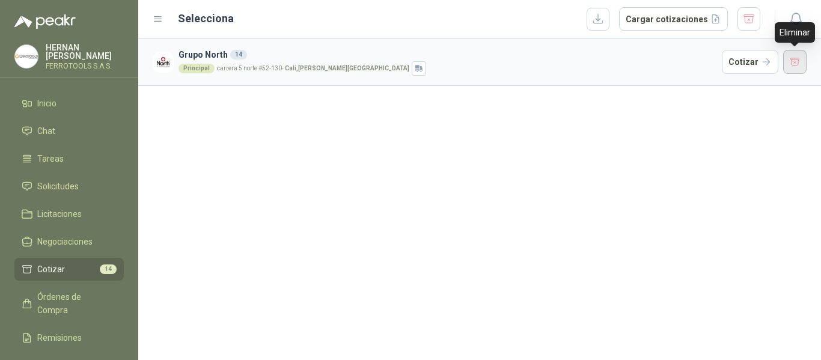
click at [793, 60] on button "button" at bounding box center [795, 62] width 24 height 24
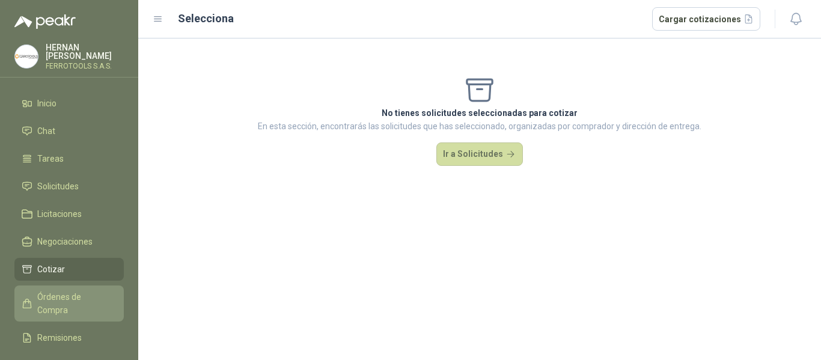
click at [58, 297] on span "Órdenes de Compra" at bounding box center [74, 303] width 75 height 26
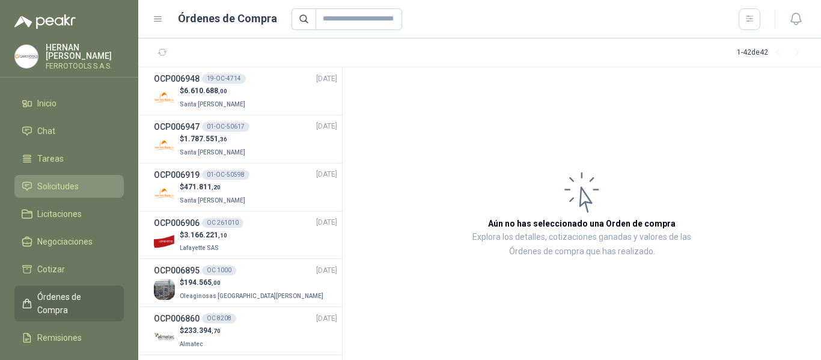
click at [62, 185] on span "Solicitudes" at bounding box center [57, 186] width 41 height 13
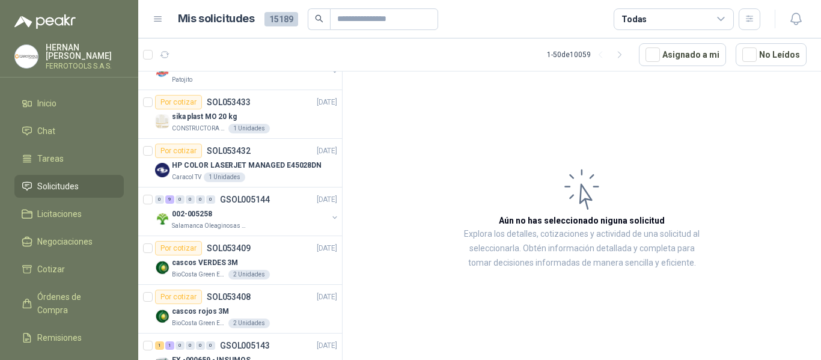
scroll to position [300, 0]
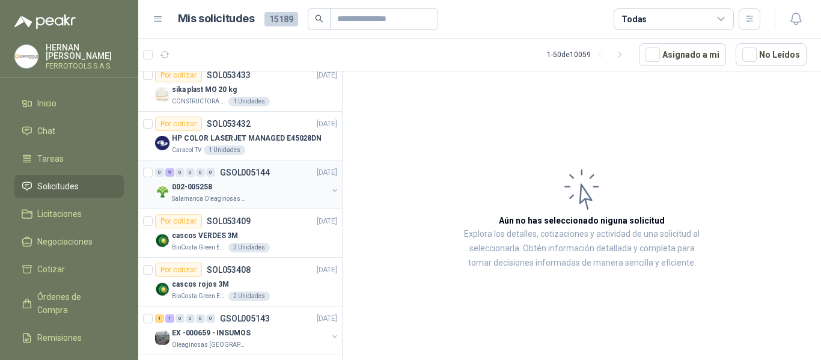
click at [275, 179] on div "0 9 0 0 0 0 GSOL005144 26/08/25" at bounding box center [247, 172] width 184 height 14
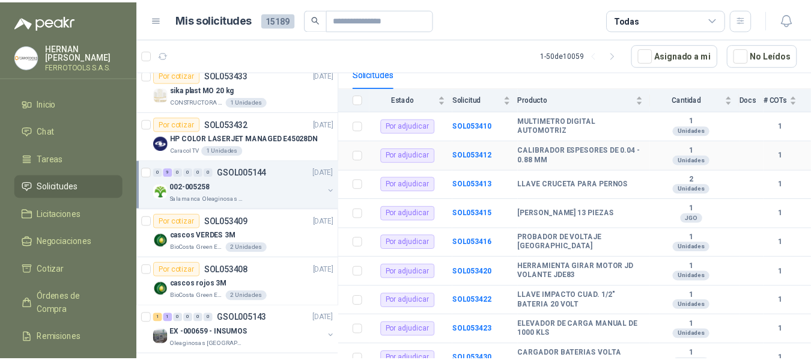
scroll to position [131, 0]
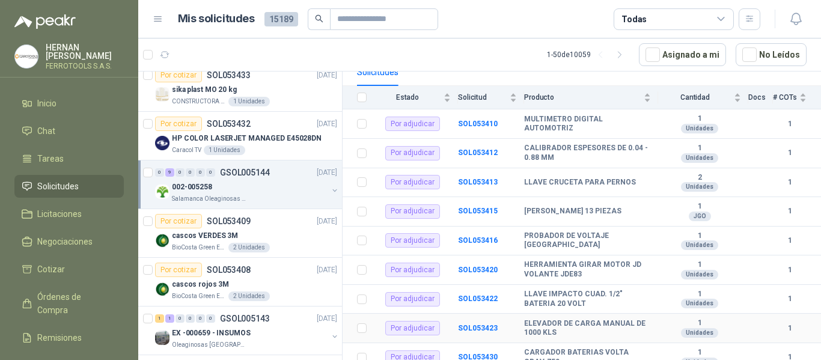
click at [481, 325] on td "SOL053423" at bounding box center [491, 328] width 66 height 29
click at [481, 324] on b "SOL053423" at bounding box center [478, 328] width 40 height 8
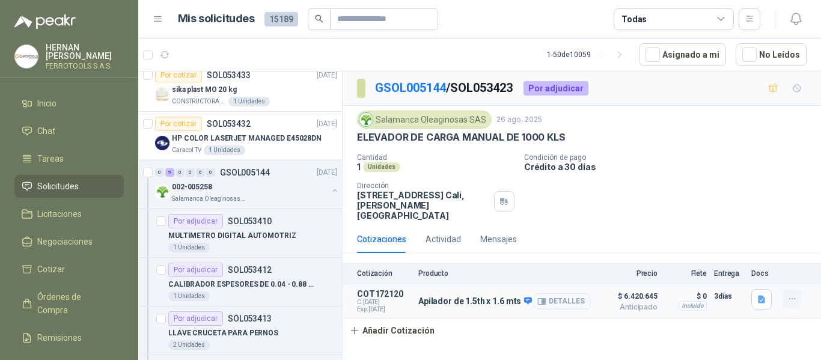
click at [799, 291] on button "button" at bounding box center [791, 298] width 19 height 19
click at [766, 249] on button "Editar" at bounding box center [768, 240] width 96 height 19
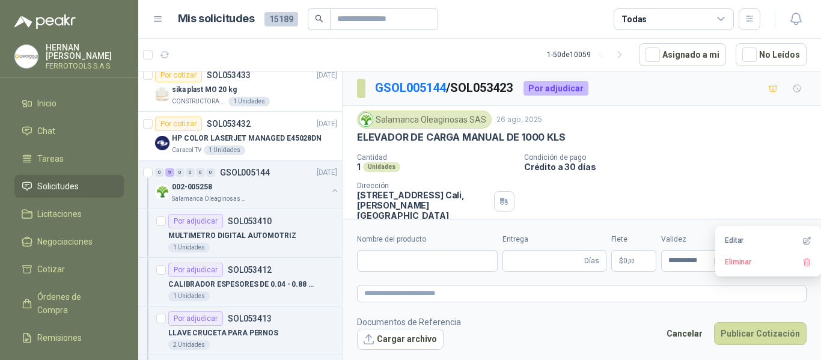
type input "**********"
type input "*"
type textarea "**********"
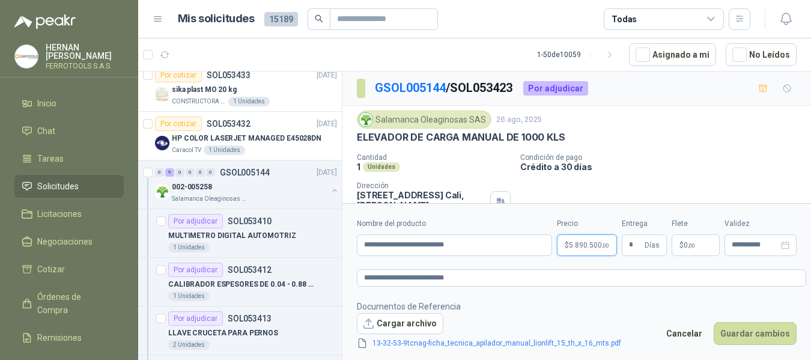
click at [594, 249] on body "HERNAN RUALES FERROTOOLS S.A.S. Inicio Chat Tareas Solicitudes Licitaciones Neg…" at bounding box center [405, 180] width 811 height 360
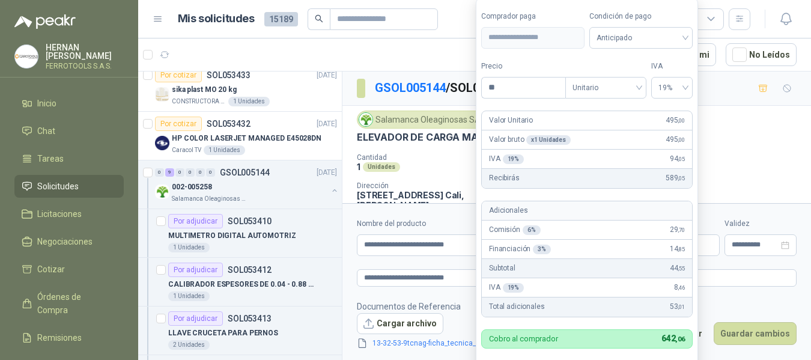
type input "*"
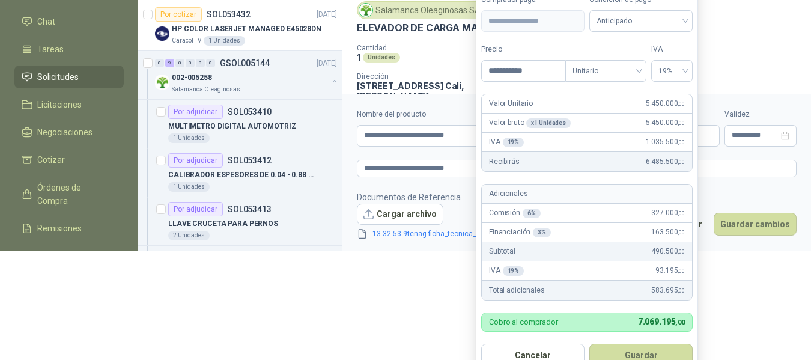
scroll to position [129, 0]
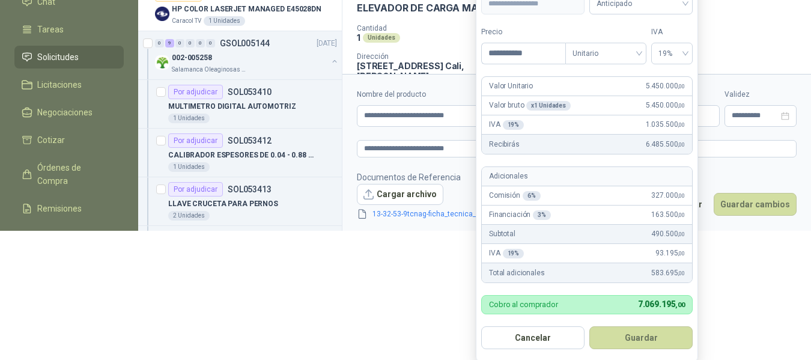
type input "**********"
click at [642, 340] on button "Guardar" at bounding box center [640, 337] width 103 height 23
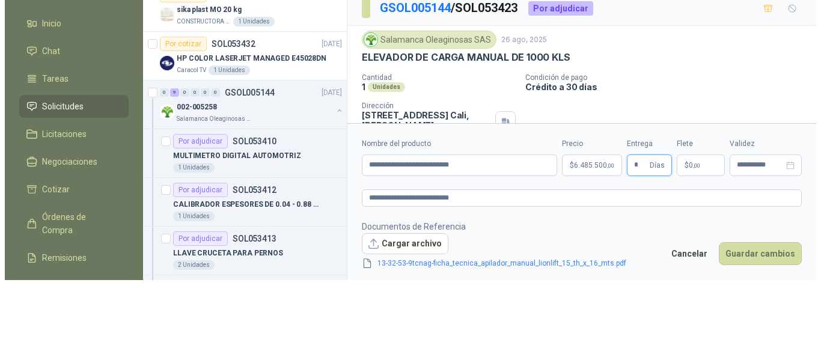
scroll to position [0, 0]
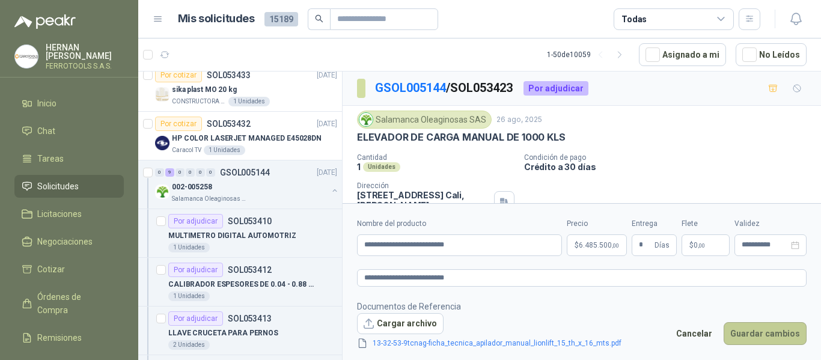
click at [761, 334] on button "Guardar cambios" at bounding box center [764, 333] width 83 height 23
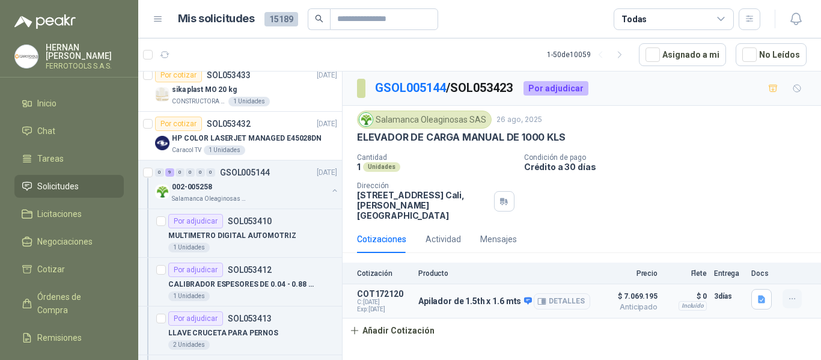
click at [797, 294] on icon "button" at bounding box center [792, 299] width 10 height 10
click at [806, 263] on icon "button" at bounding box center [806, 262] width 9 height 9
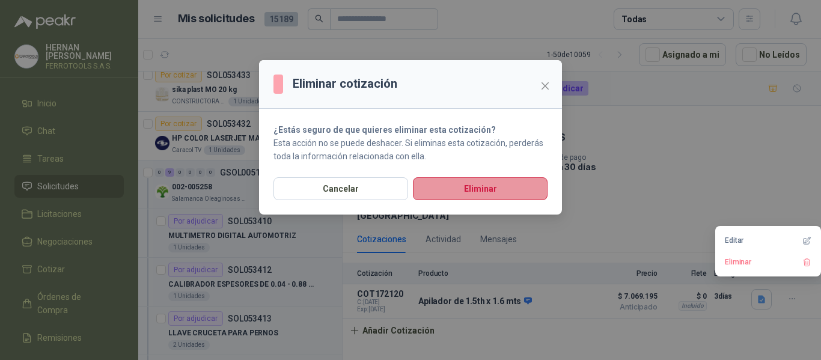
click at [498, 190] on button "Eliminar" at bounding box center [480, 188] width 135 height 23
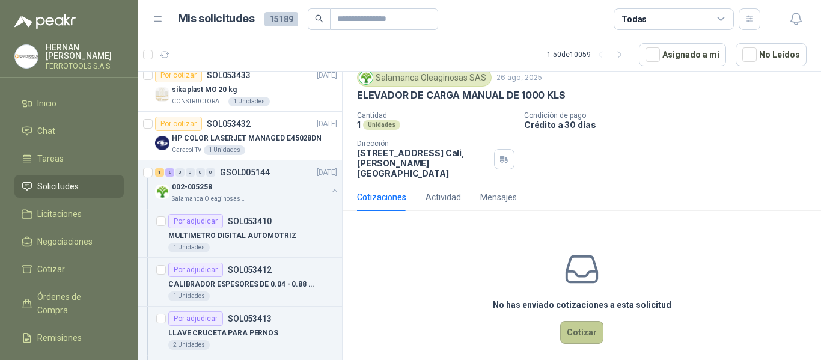
click at [565, 321] on button "Cotizar" at bounding box center [581, 332] width 43 height 23
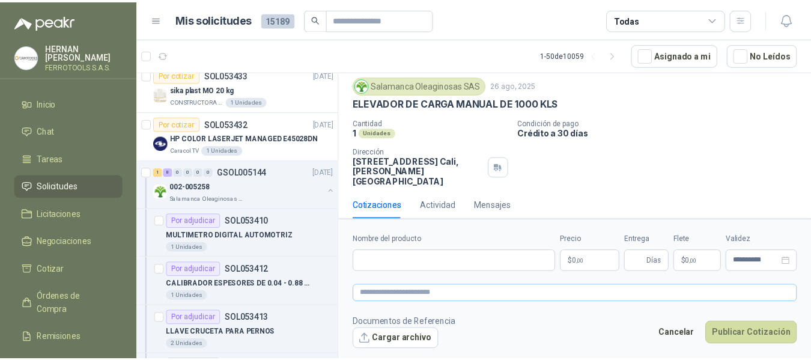
scroll to position [34, 0]
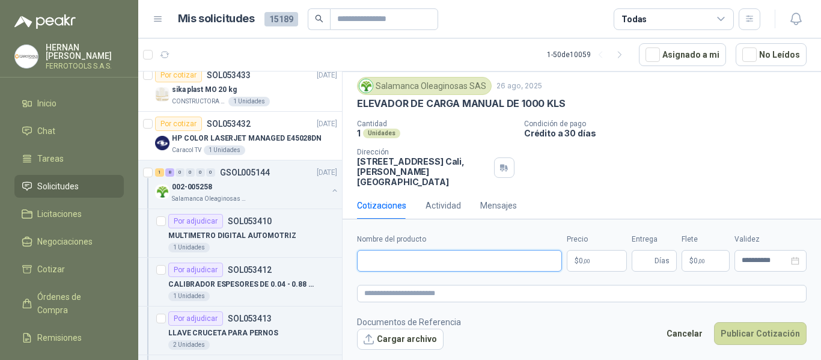
click at [478, 263] on input "Nombre del producto" at bounding box center [459, 261] width 205 height 22
paste input "**********"
type input "**********"
click at [467, 296] on textarea at bounding box center [581, 293] width 449 height 17
paste textarea "**********"
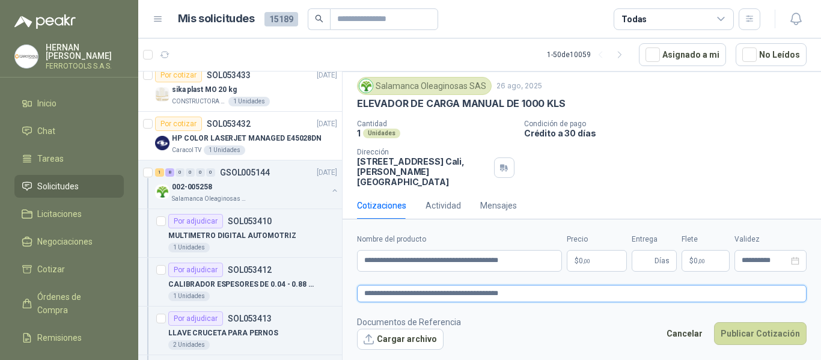
type textarea "**********"
click at [585, 267] on body "HERNAN RUALES FERROTOOLS S.A.S. Inicio Chat Tareas Solicitudes Licitaciones Neg…" at bounding box center [410, 180] width 821 height 360
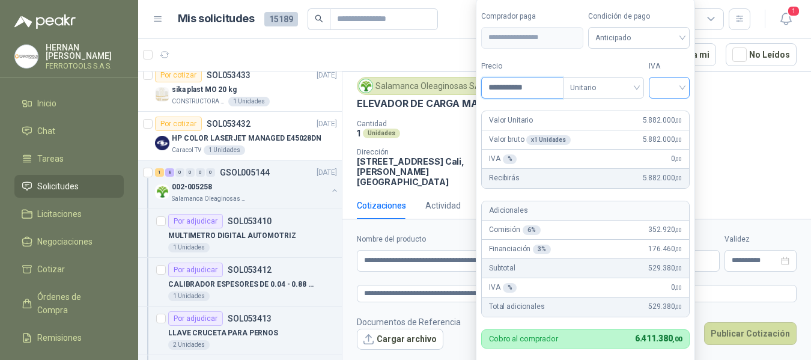
type input "**********"
click at [668, 88] on input "search" at bounding box center [669, 87] width 26 height 18
click at [672, 110] on div "19%" at bounding box center [672, 112] width 22 height 13
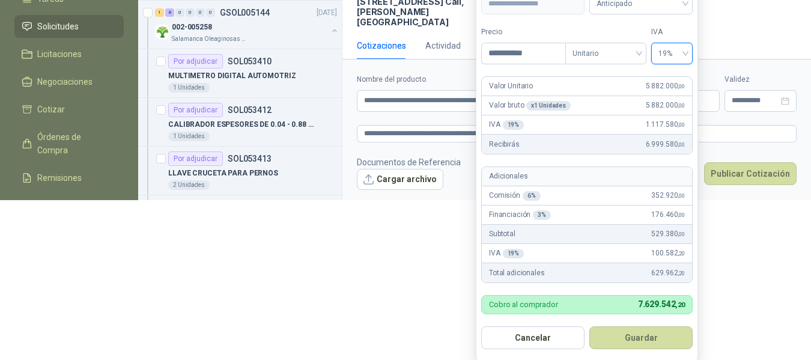
scroll to position [162, 0]
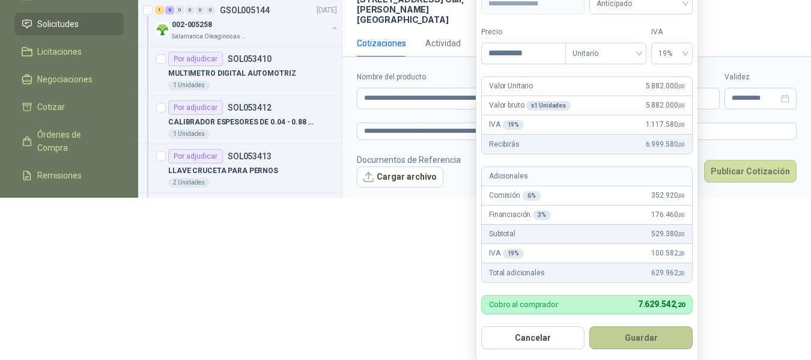
click at [644, 338] on button "Guardar" at bounding box center [640, 337] width 103 height 23
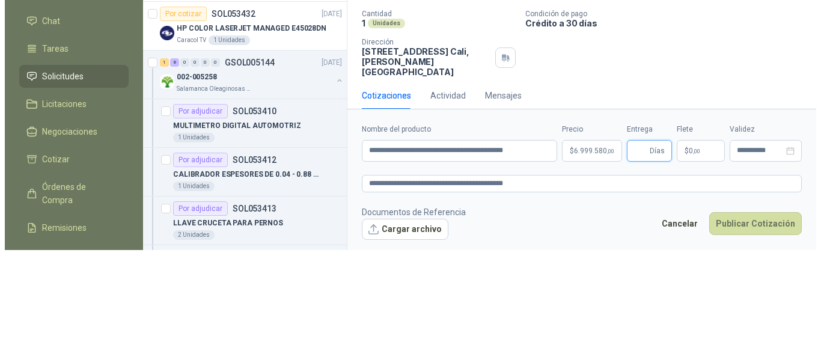
scroll to position [0, 0]
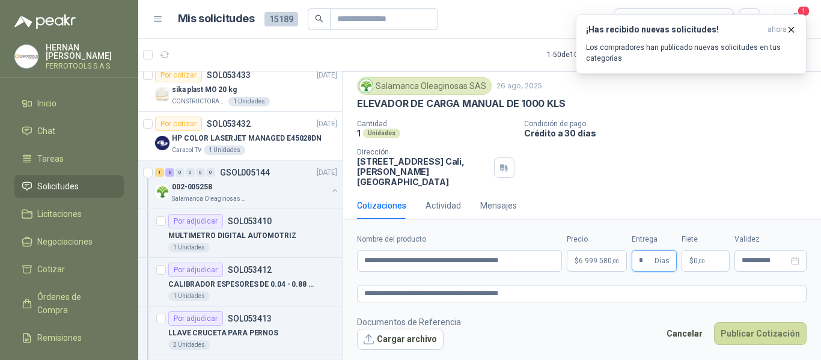
type input "*"
click at [534, 292] on textarea "**********" at bounding box center [581, 293] width 449 height 17
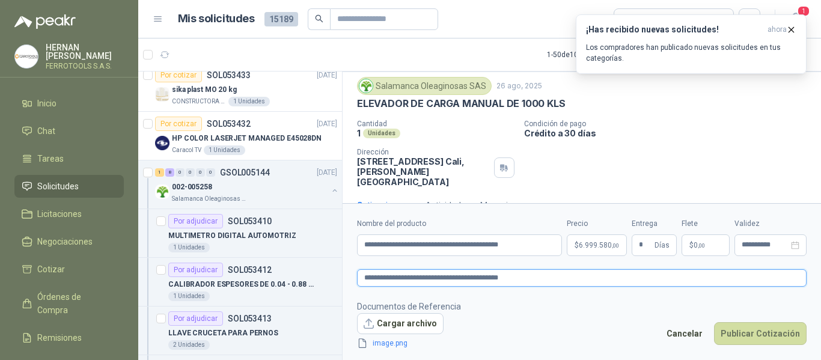
scroll to position [42, 0]
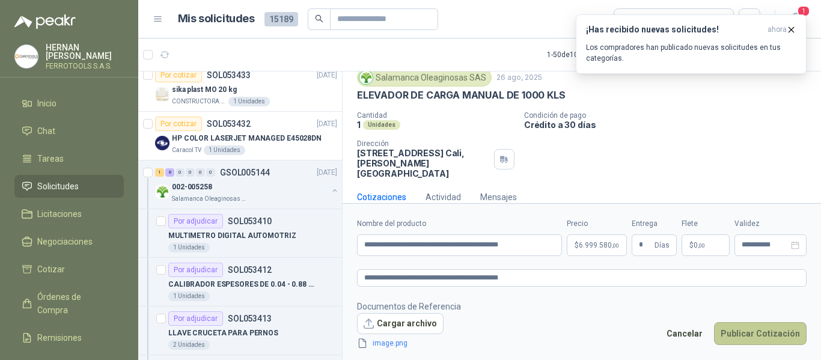
click at [758, 333] on button "Publicar Cotización" at bounding box center [760, 333] width 93 height 23
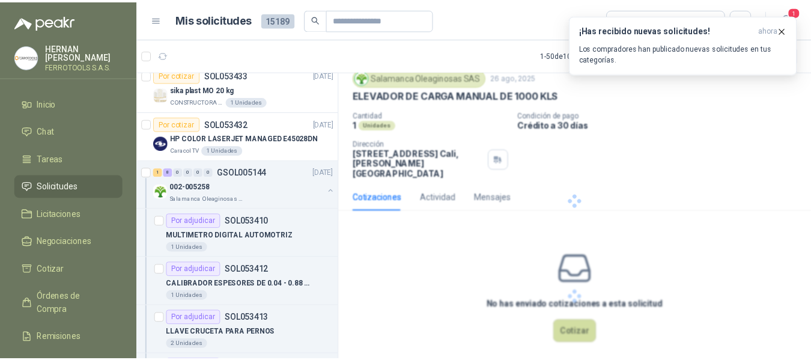
scroll to position [0, 0]
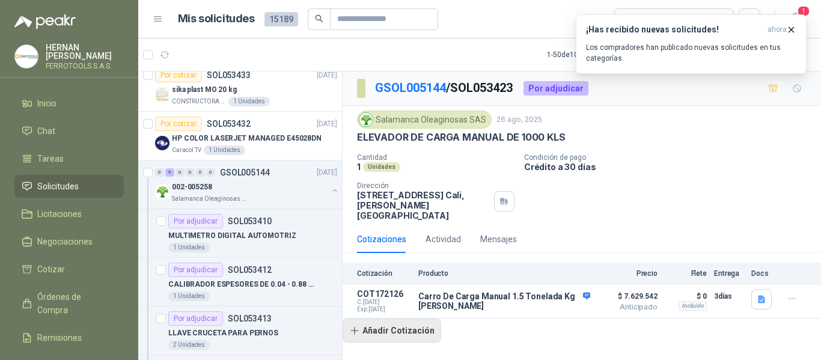
click at [386, 321] on button "Añadir Cotización" at bounding box center [392, 330] width 99 height 24
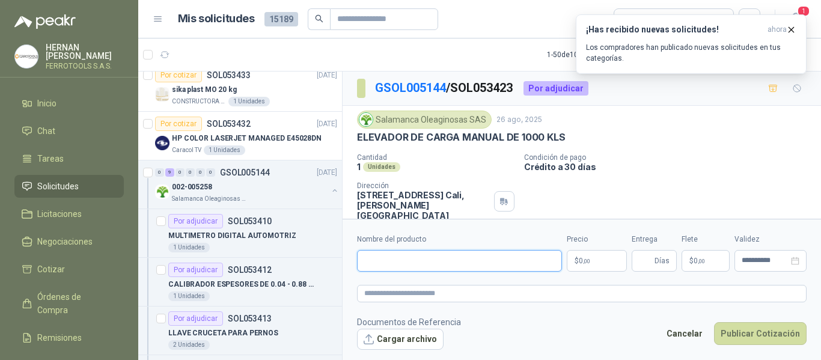
click at [388, 265] on input "Nombre del producto" at bounding box center [459, 261] width 205 height 22
paste input "**********"
type input "**********"
click at [427, 291] on textarea at bounding box center [581, 293] width 449 height 17
paste textarea "**********"
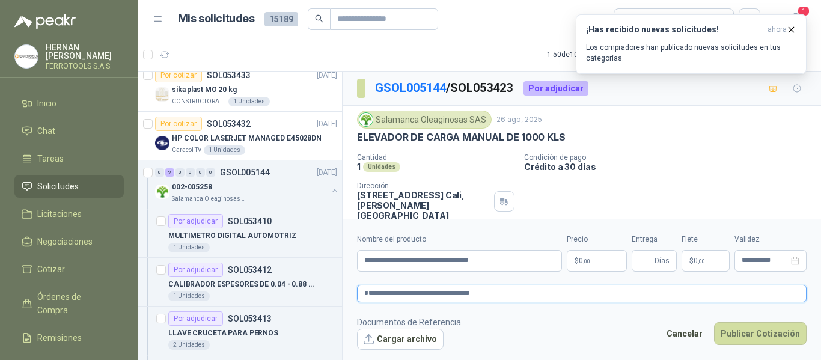
type textarea "**********"
click at [595, 261] on body "HERNAN RUALES FERROTOOLS S.A.S. Inicio Chat Tareas Solicitudes Licitaciones Neg…" at bounding box center [410, 180] width 821 height 360
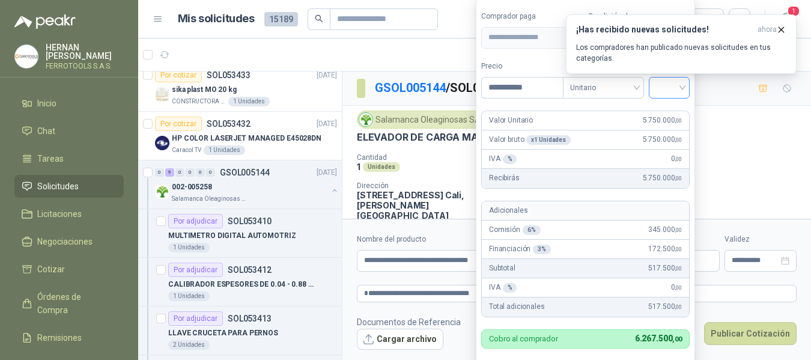
type input "**********"
click at [678, 89] on input "search" at bounding box center [669, 87] width 26 height 18
click at [669, 114] on div "19%" at bounding box center [672, 112] width 22 height 13
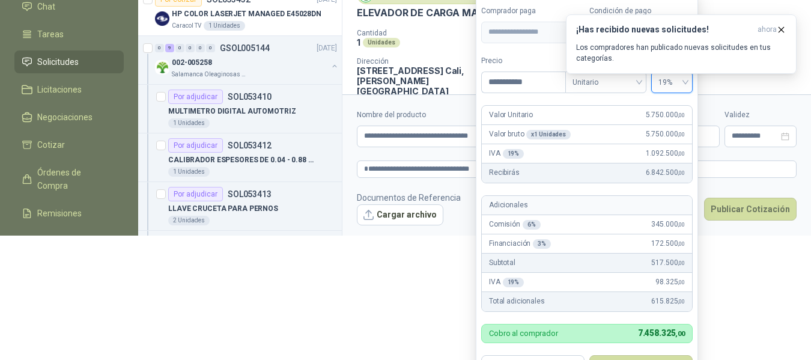
scroll to position [130, 0]
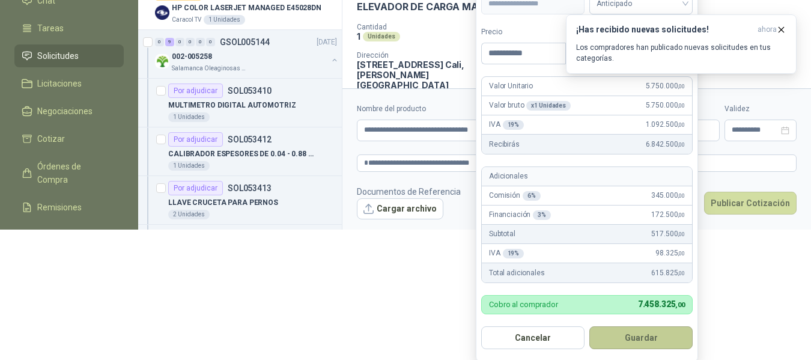
click at [645, 336] on button "Guardar" at bounding box center [640, 337] width 103 height 23
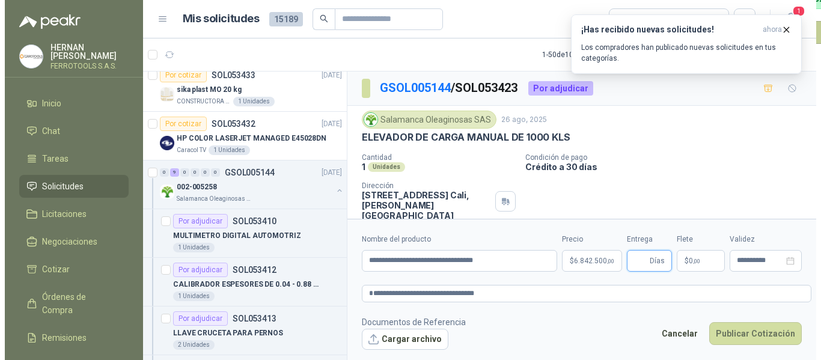
scroll to position [0, 0]
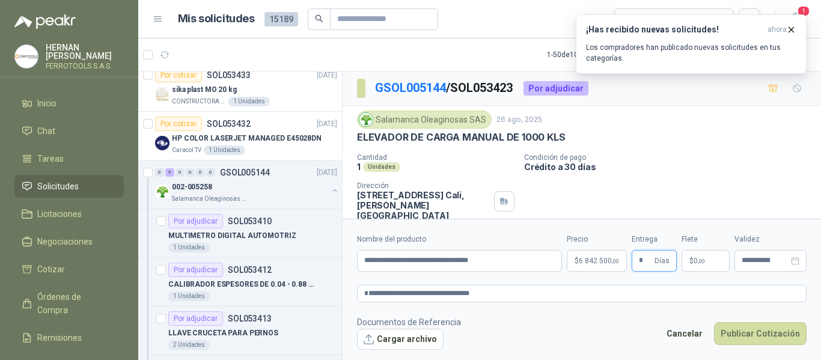
type input "*"
click at [611, 324] on footer "Documentos de Referencia Cargar archivo Cancelar Publicar Cotización" at bounding box center [581, 332] width 449 height 35
click at [404, 335] on button "Cargar archivo" at bounding box center [400, 340] width 87 height 22
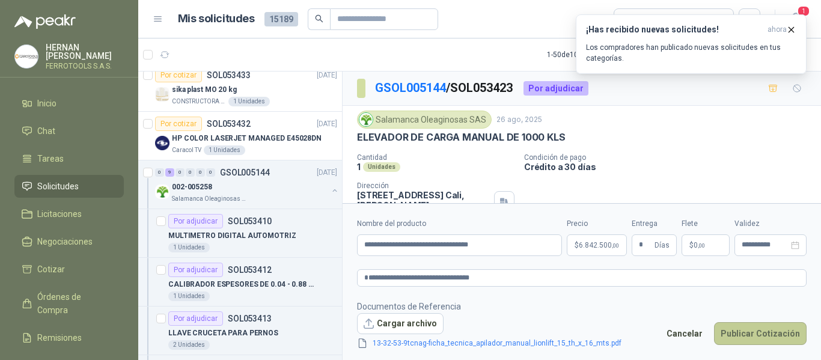
click at [757, 337] on button "Publicar Cotización" at bounding box center [760, 333] width 93 height 23
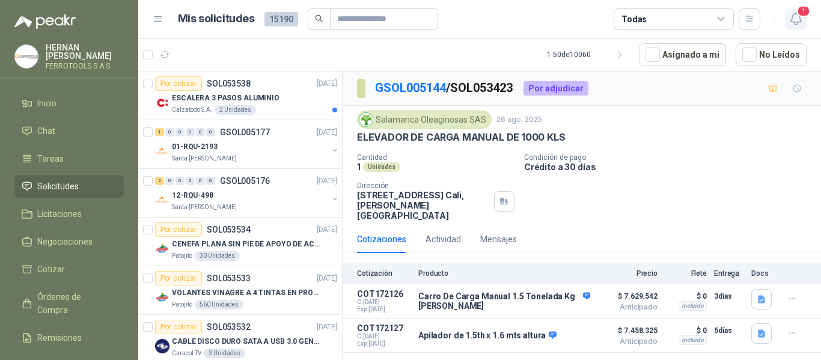
click at [797, 22] on icon "button" at bounding box center [795, 18] width 10 height 11
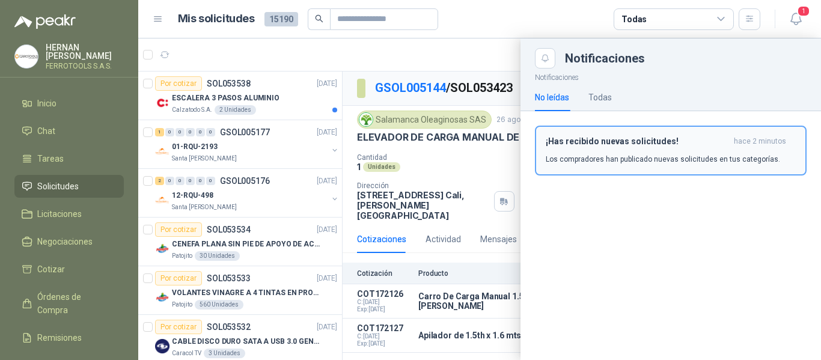
click at [650, 142] on h3 "¡Has recibido nuevas solicitudes!" at bounding box center [637, 141] width 183 height 10
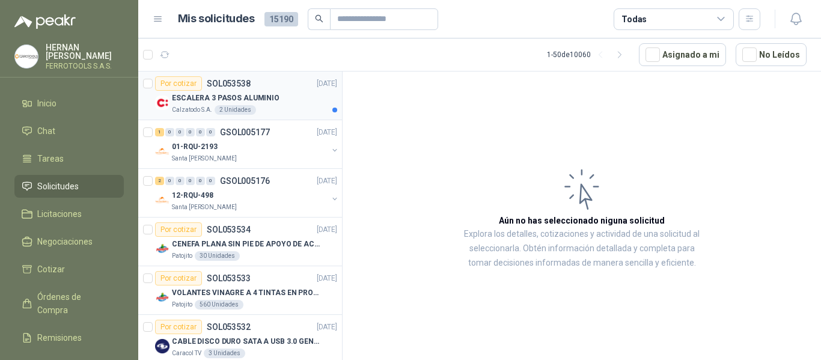
click at [282, 94] on div "ESCALERA 3 PASOS ALUMINIO" at bounding box center [254, 98] width 165 height 14
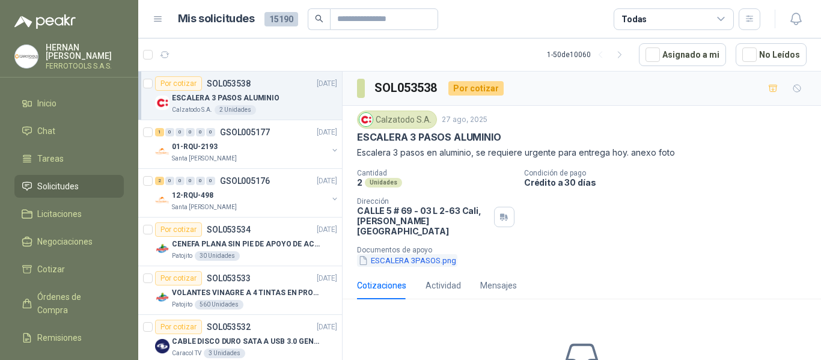
click at [426, 254] on button "ESCALERA 3PASOS.png" at bounding box center [407, 260] width 100 height 13
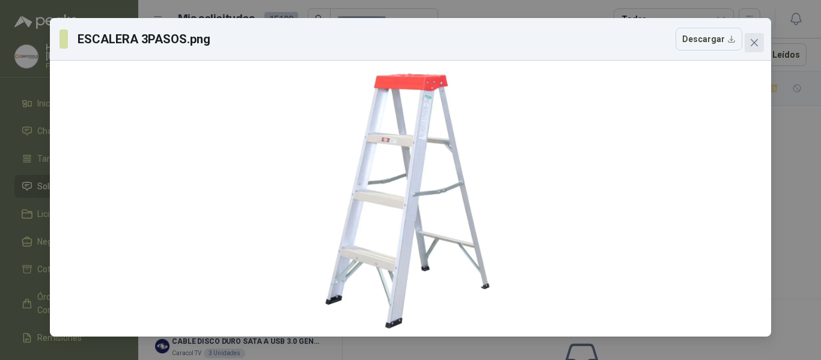
click at [759, 44] on span "Close" at bounding box center [754, 43] width 19 height 10
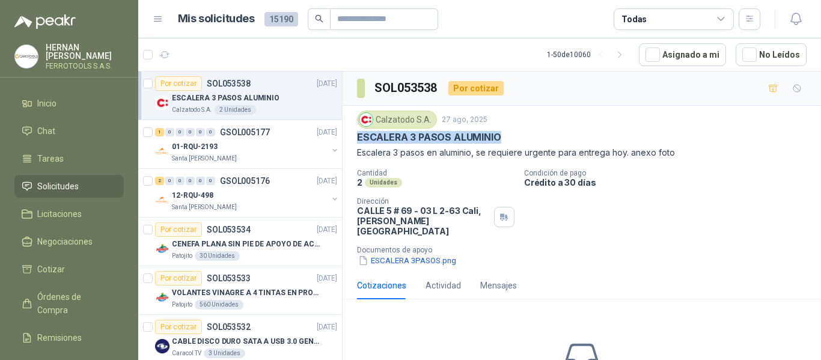
drag, startPoint x: 504, startPoint y: 141, endPoint x: 354, endPoint y: 136, distance: 150.3
click at [354, 136] on div "Calzatodo [DATE] ESCALERA 3 PASOS ALUMINIO Escalera 3 pasos en aluminio, se req…" at bounding box center [582, 189] width 478 height 166
copy p "ESCALERA 3 PASOS ALUMINIO"
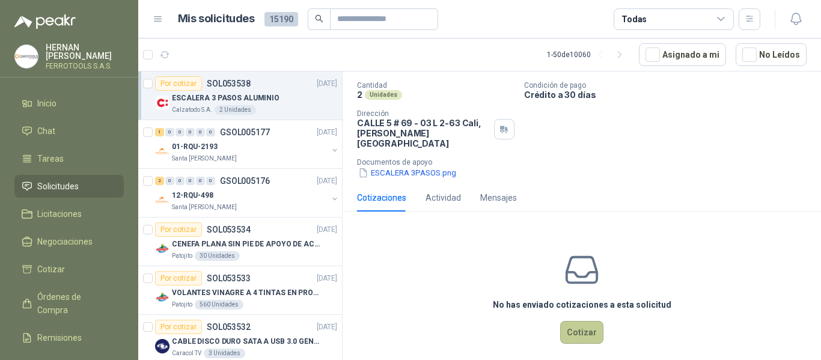
click at [576, 321] on button "Cotizar" at bounding box center [581, 332] width 43 height 23
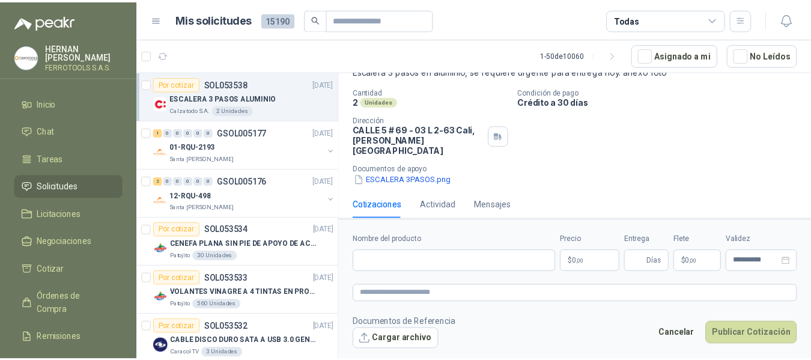
scroll to position [80, 0]
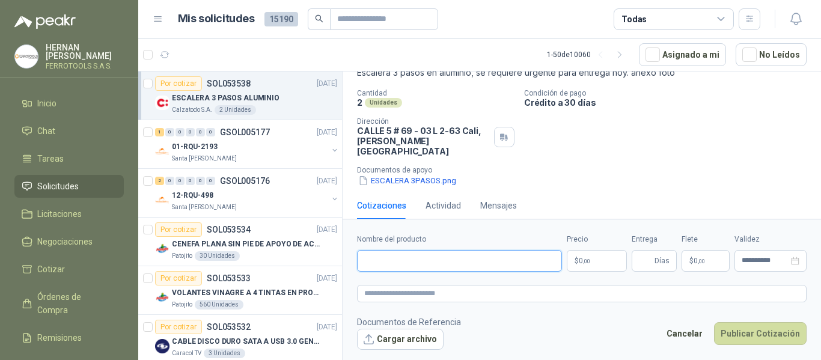
click at [492, 263] on input "Nombre del producto" at bounding box center [459, 261] width 205 height 22
paste input "**********"
drag, startPoint x: 520, startPoint y: 266, endPoint x: 251, endPoint y: 265, distance: 268.6
click at [251, 265] on div "Por cotizar SOL053538 [DATE] ESCALERA 3 PASOS [PERSON_NAME] S.A. 2 Unidades 1 0…" at bounding box center [479, 217] width 683 height 293
click at [516, 265] on input "**********" at bounding box center [459, 261] width 205 height 22
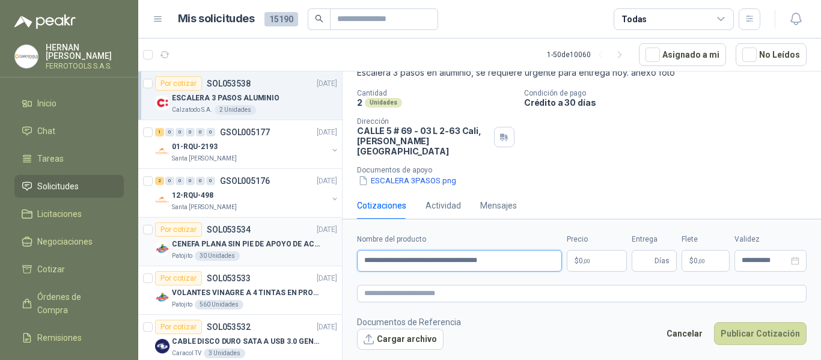
drag, startPoint x: 528, startPoint y: 261, endPoint x: 311, endPoint y: 266, distance: 217.6
click at [311, 266] on div "Por cotizar SOL053538 [DATE] ESCALERA 3 PASOS [PERSON_NAME] S.A. 2 Unidades 1 0…" at bounding box center [479, 217] width 683 height 293
type input "**********"
click at [403, 294] on textarea at bounding box center [581, 293] width 449 height 17
paste textarea "**********"
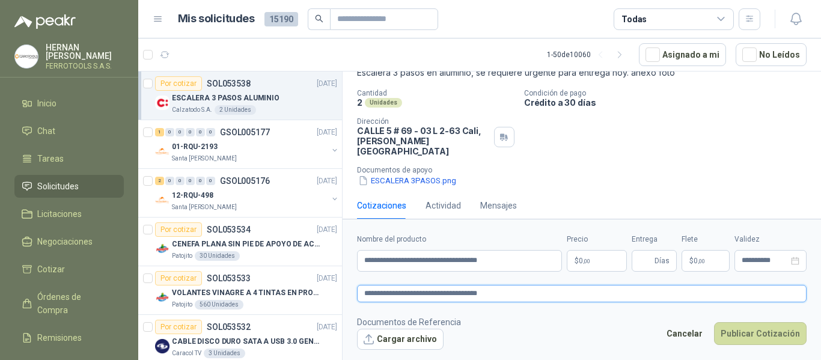
type textarea "**********"
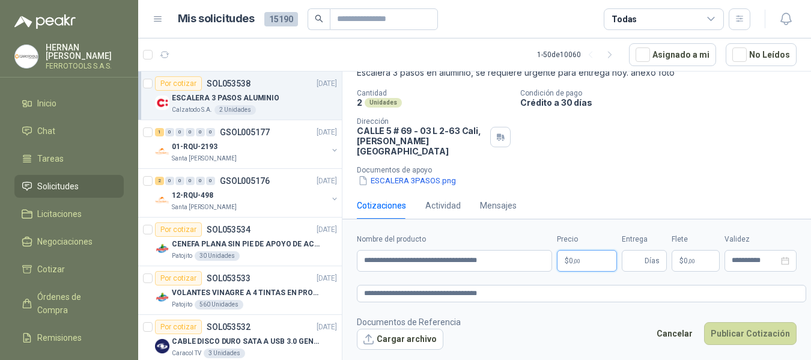
click at [592, 266] on body "[PERSON_NAME] FERROTOOLS S.A.S. Inicio Chat Tareas Solicitudes Licitaciones Neg…" at bounding box center [405, 180] width 811 height 360
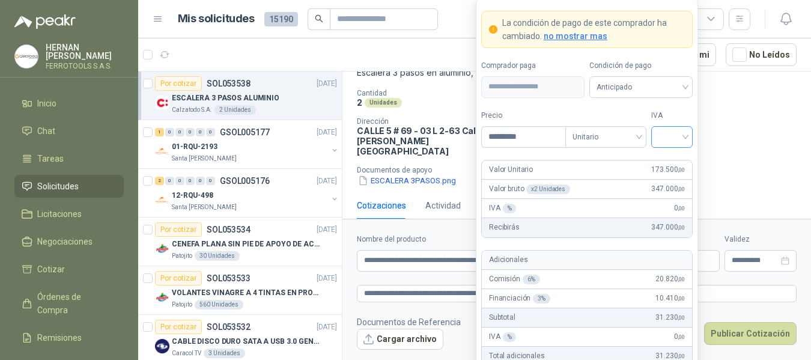
type input "*********"
click at [670, 141] on input "search" at bounding box center [672, 136] width 27 height 18
click at [672, 162] on div "19%" at bounding box center [672, 161] width 22 height 13
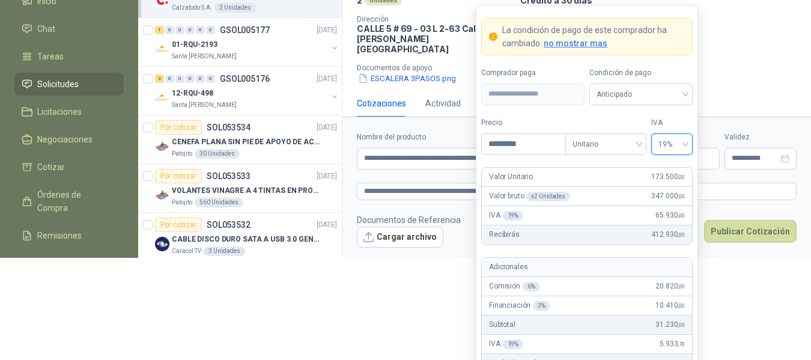
scroll to position [150, 0]
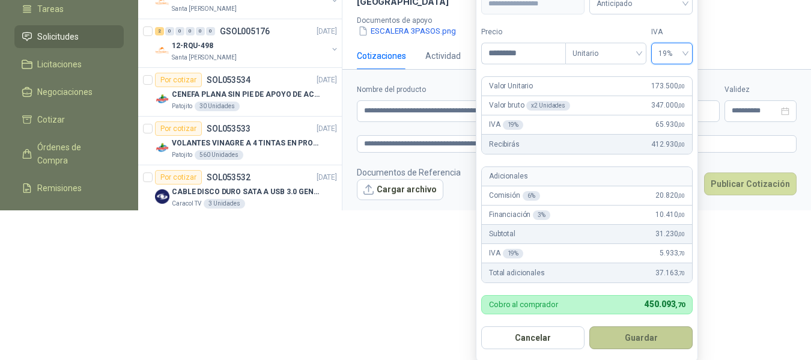
click at [645, 339] on button "Guardar" at bounding box center [640, 337] width 103 height 23
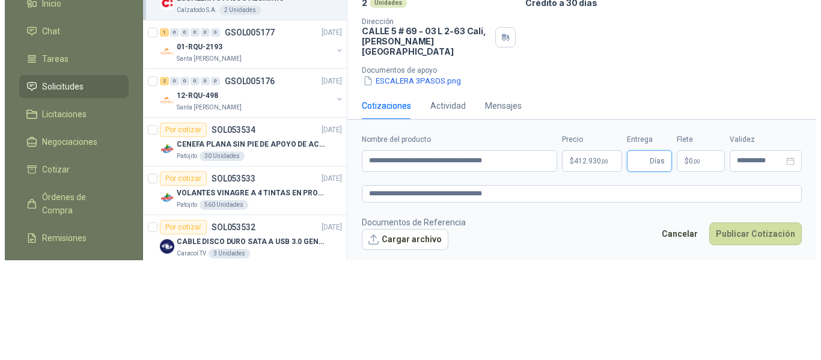
scroll to position [0, 0]
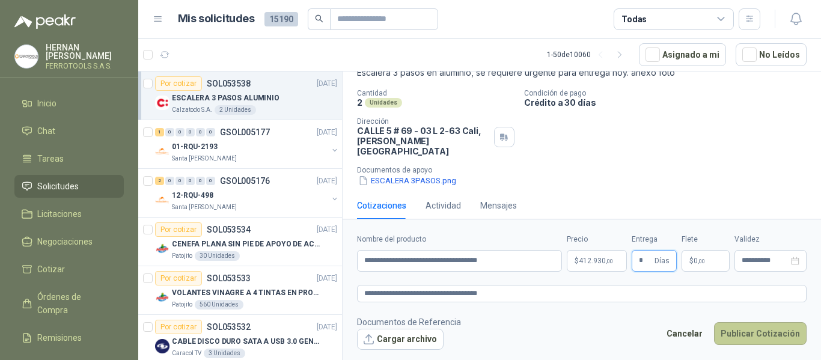
type input "*"
click at [760, 332] on button "Publicar Cotización" at bounding box center [760, 333] width 93 height 23
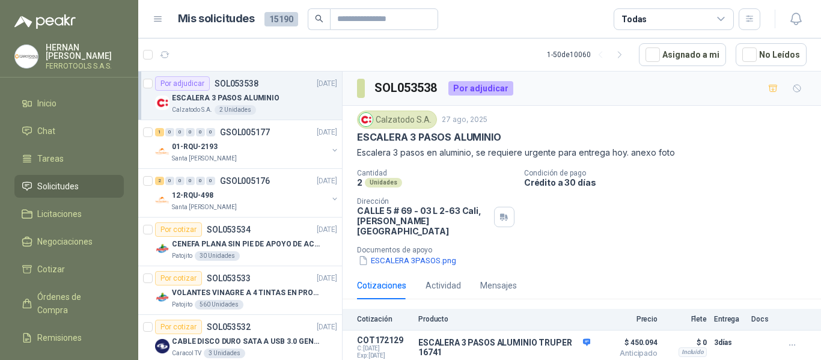
click at [644, 254] on div "ESCALERA 3PASOS.png" at bounding box center [586, 260] width 459 height 13
